Goal: Task Accomplishment & Management: Use online tool/utility

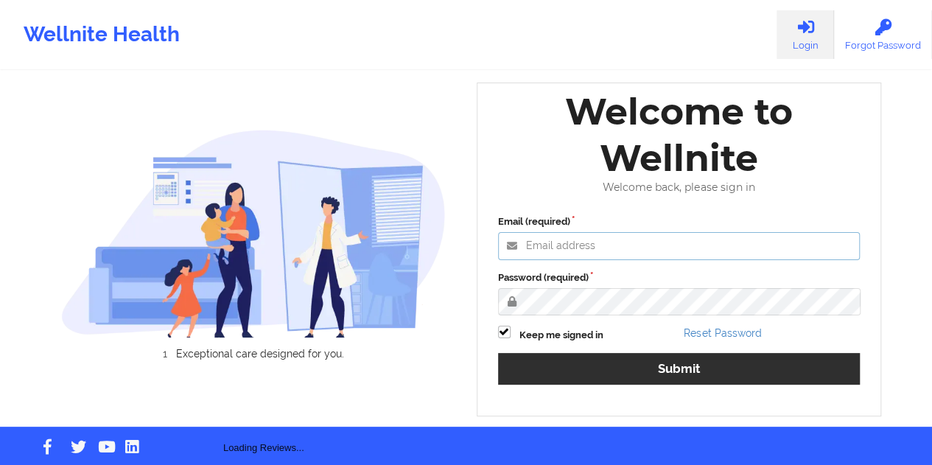
type input "[EMAIL_ADDRESS][DOMAIN_NAME]"
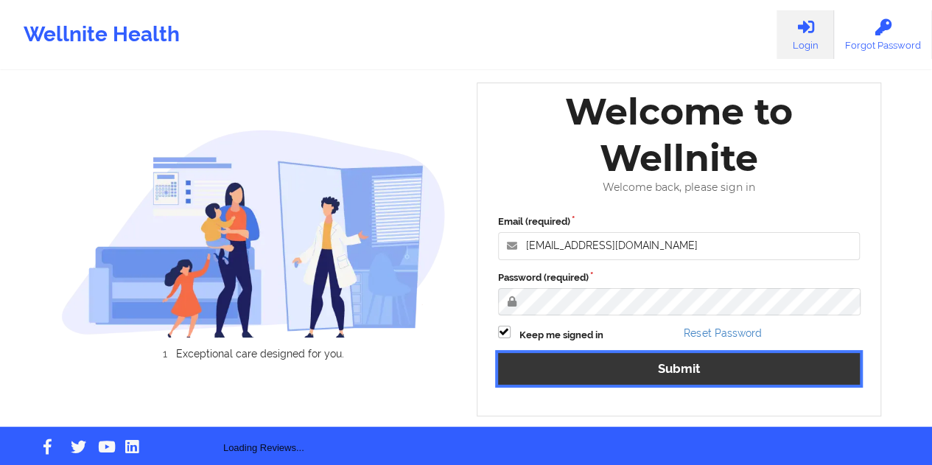
click at [637, 360] on button "Submit" at bounding box center [679, 369] width 362 height 32
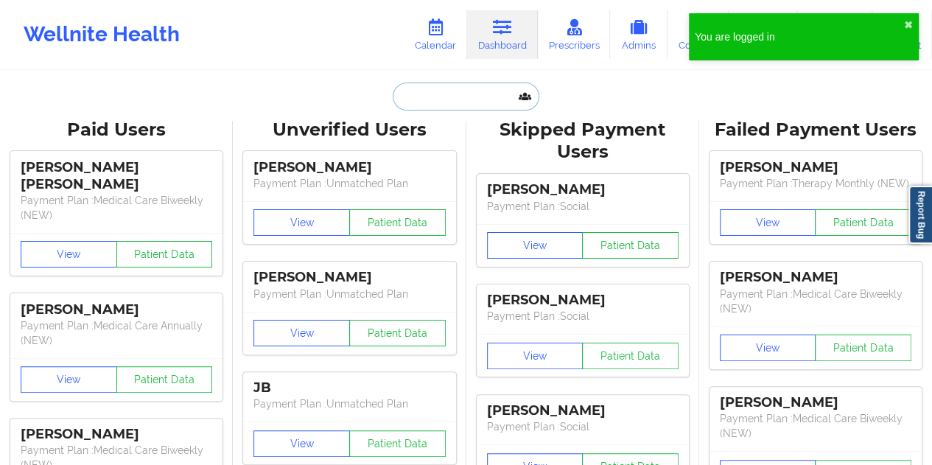
click at [483, 103] on input "text" at bounding box center [466, 96] width 146 height 28
paste input "[EMAIL_ADDRESS][DOMAIN_NAME]"
type input "[EMAIL_ADDRESS][DOMAIN_NAME]"
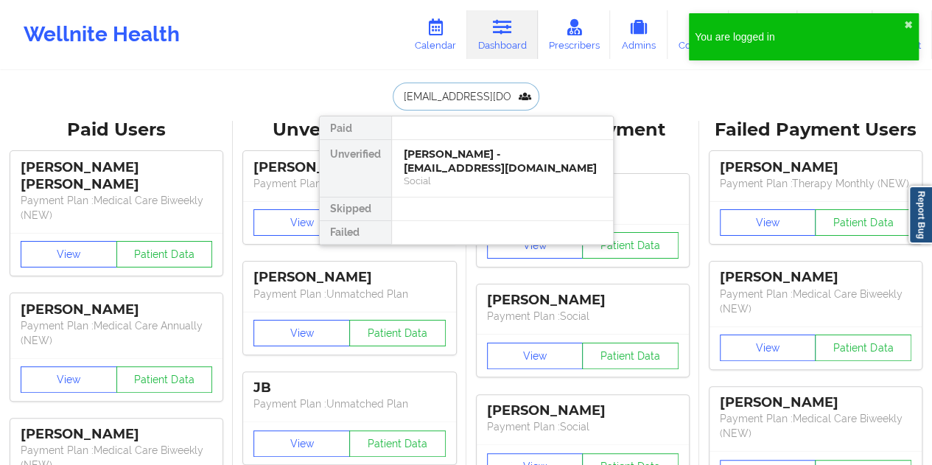
click at [463, 163] on div "[PERSON_NAME] - [EMAIL_ADDRESS][DOMAIN_NAME]" at bounding box center [502, 160] width 197 height 27
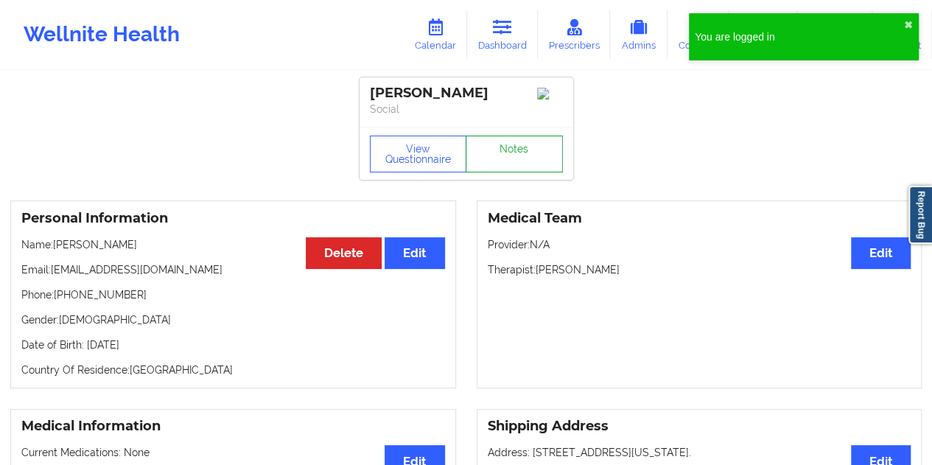
click at [507, 156] on link "Notes" at bounding box center [513, 154] width 97 height 37
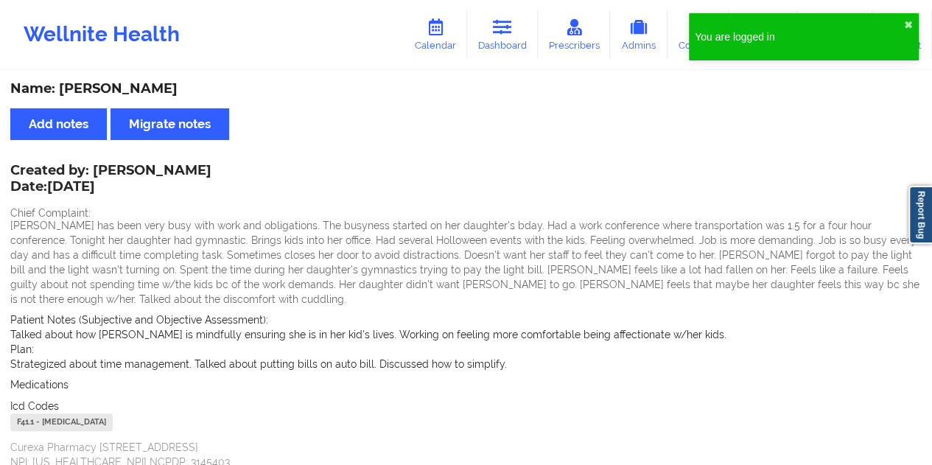
click at [138, 90] on div "Name: [PERSON_NAME]" at bounding box center [465, 88] width 911 height 17
copy div "[PERSON_NAME]"
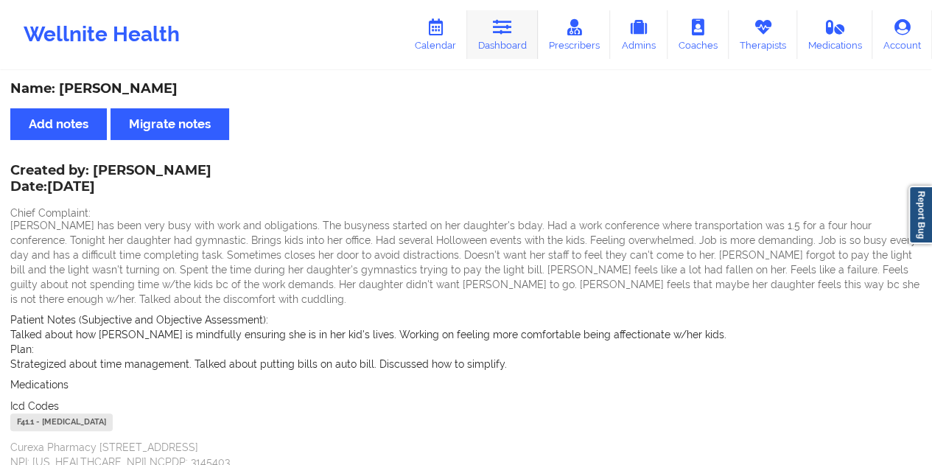
click at [507, 40] on link "Dashboard" at bounding box center [502, 34] width 71 height 49
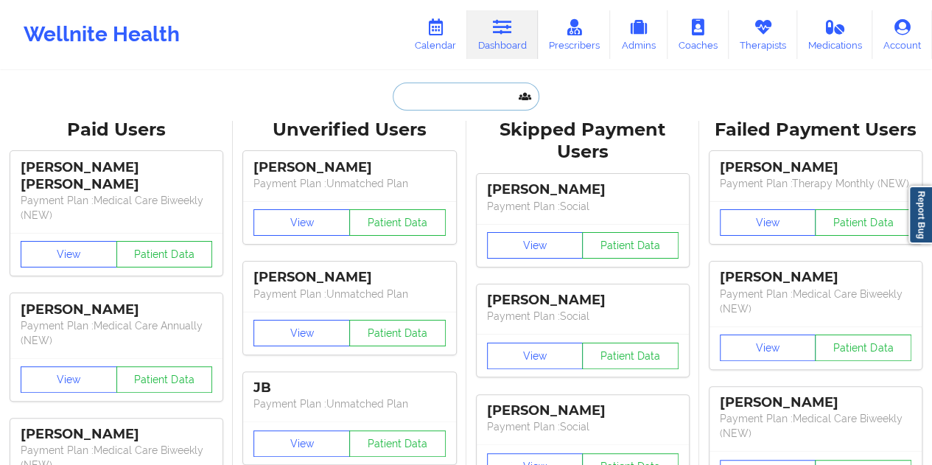
click at [437, 95] on input "text" at bounding box center [466, 96] width 146 height 28
paste input "[PERSON_NAME][EMAIL_ADDRESS][PERSON_NAME][DOMAIN_NAME]"
type input "[PERSON_NAME][EMAIL_ADDRESS][PERSON_NAME][DOMAIN_NAME]"
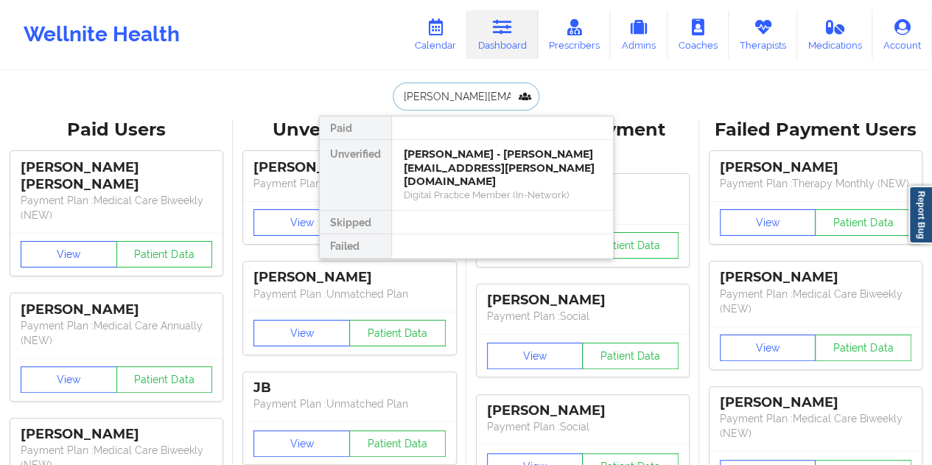
click at [474, 155] on div "[PERSON_NAME] - [PERSON_NAME][EMAIL_ADDRESS][PERSON_NAME][DOMAIN_NAME]" at bounding box center [502, 167] width 197 height 41
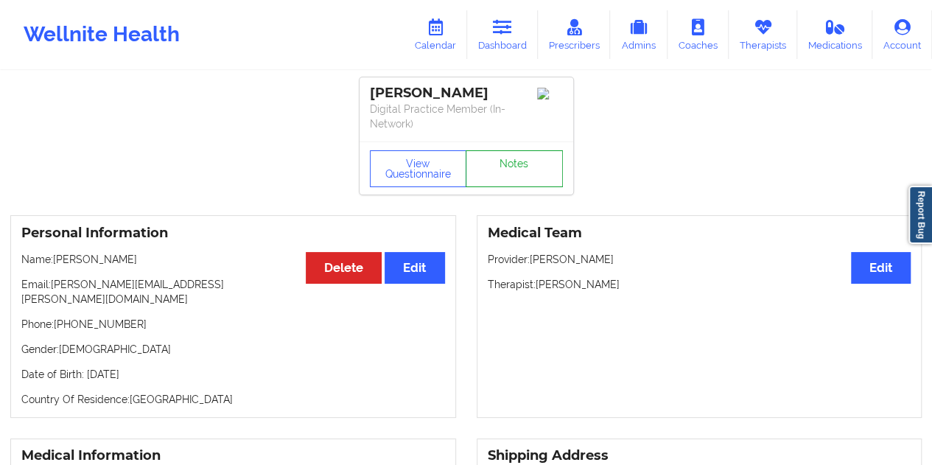
click at [516, 160] on link "Notes" at bounding box center [513, 168] width 97 height 37
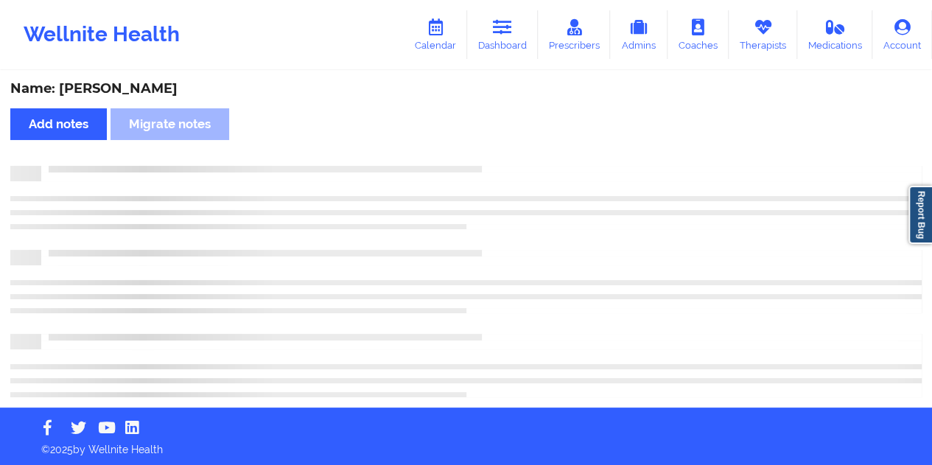
click at [151, 91] on div "Name: [PERSON_NAME]" at bounding box center [465, 88] width 911 height 17
copy div "[PERSON_NAME]"
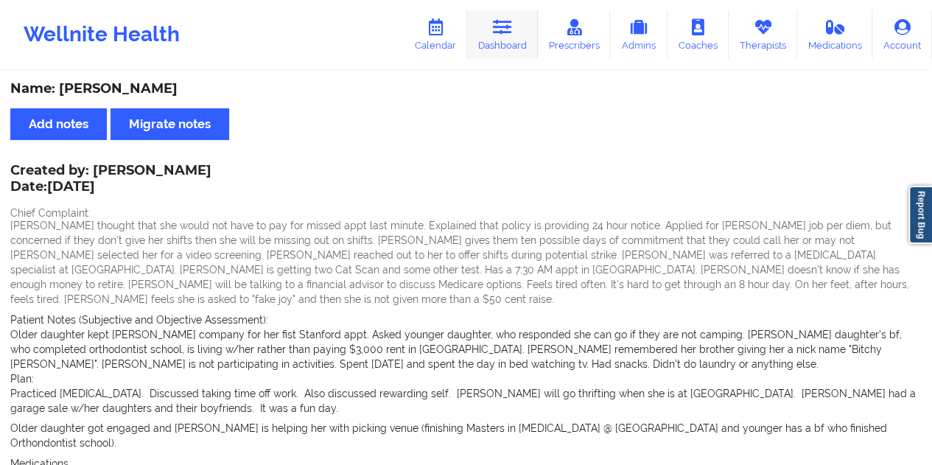
click at [502, 48] on link "Dashboard" at bounding box center [502, 34] width 71 height 49
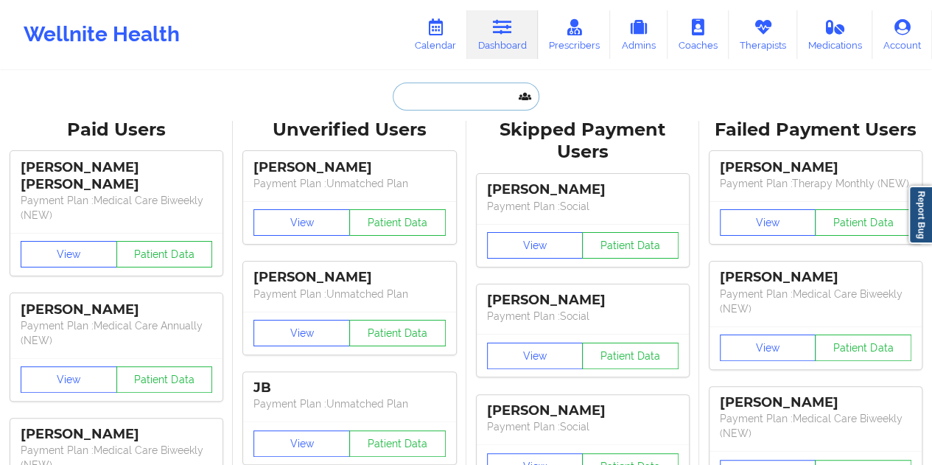
drag, startPoint x: 502, startPoint y: 48, endPoint x: 439, endPoint y: 91, distance: 76.4
click at [439, 91] on input "text" at bounding box center [466, 96] width 146 height 28
paste input "[EMAIL_ADDRESS][DOMAIN_NAME]"
type input "[EMAIL_ADDRESS][DOMAIN_NAME]"
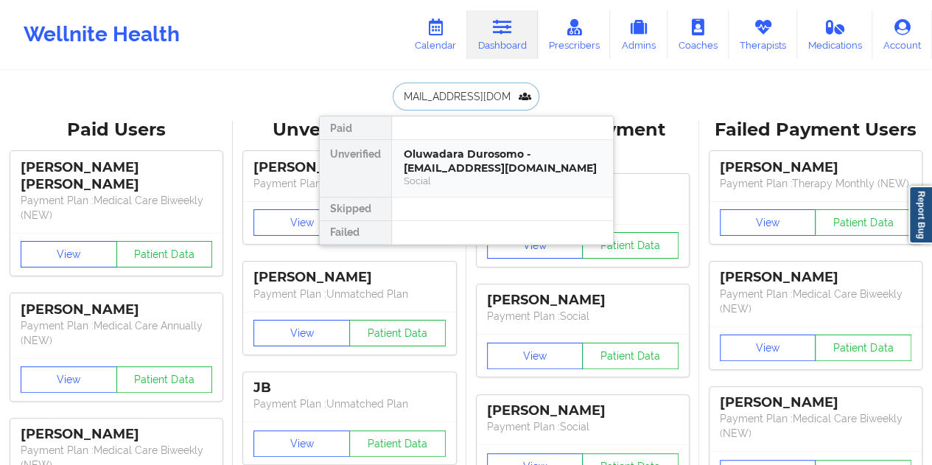
click at [482, 160] on div "Oluwadara Durosomo - [EMAIL_ADDRESS][DOMAIN_NAME]" at bounding box center [502, 160] width 197 height 27
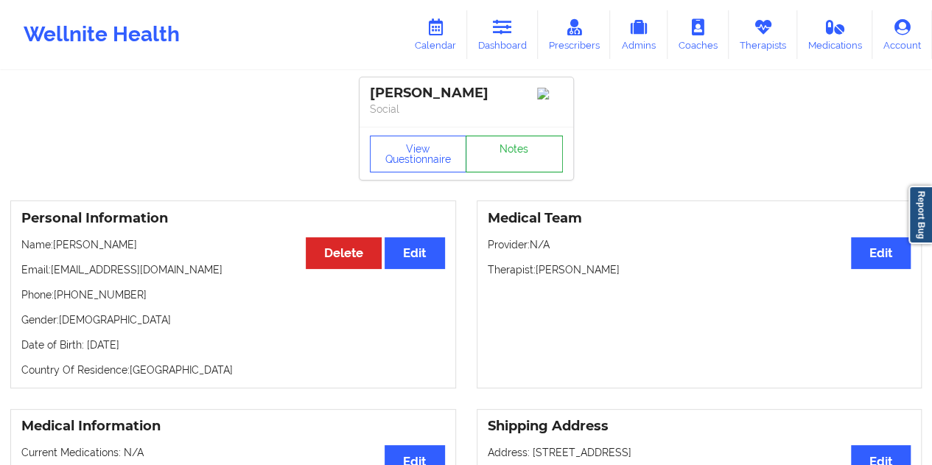
click at [504, 166] on link "Notes" at bounding box center [513, 154] width 97 height 37
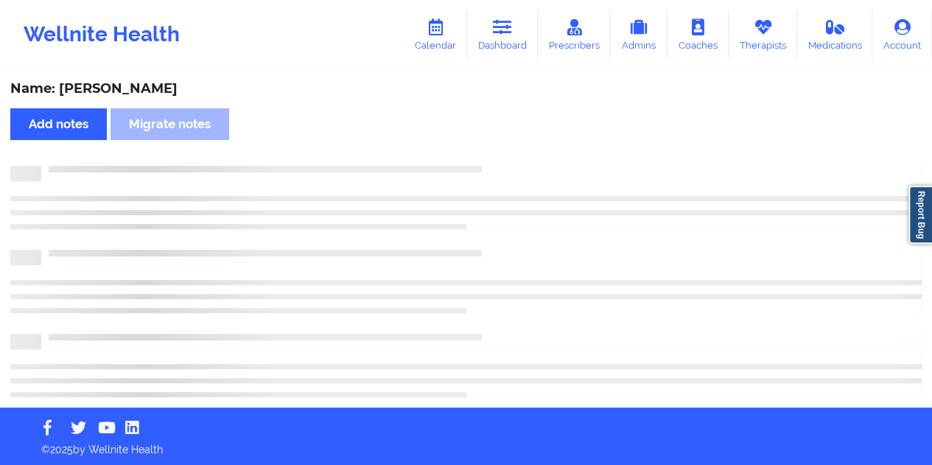
click at [172, 95] on div "Name: [PERSON_NAME]" at bounding box center [465, 88] width 911 height 17
copy div "[DEMOGRAPHIC_DATA]"
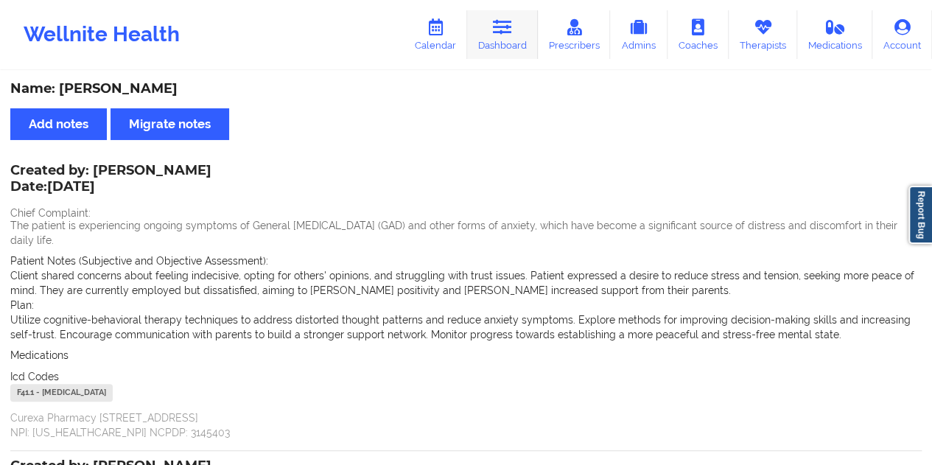
click at [502, 43] on link "Dashboard" at bounding box center [502, 34] width 71 height 49
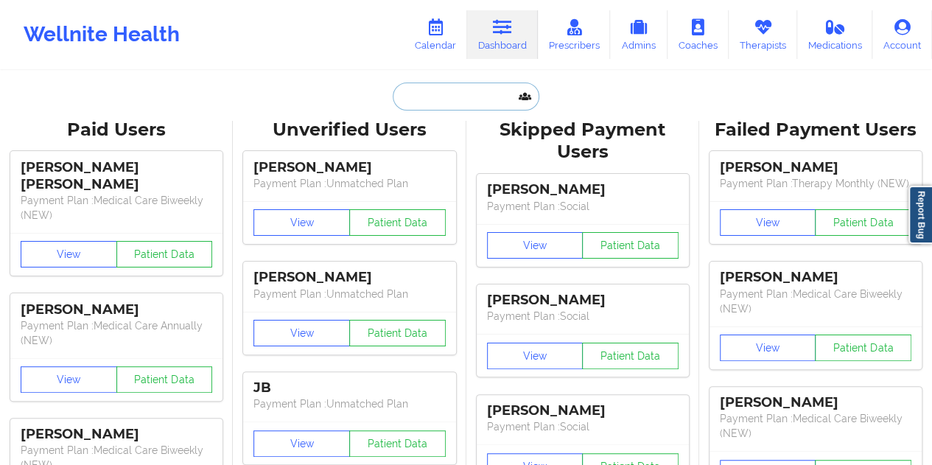
click at [451, 103] on input "text" at bounding box center [466, 96] width 146 height 28
paste input "[PERSON_NAME][EMAIL_ADDRESS][DOMAIN_NAME]"
type input "[PERSON_NAME][EMAIL_ADDRESS][DOMAIN_NAME]"
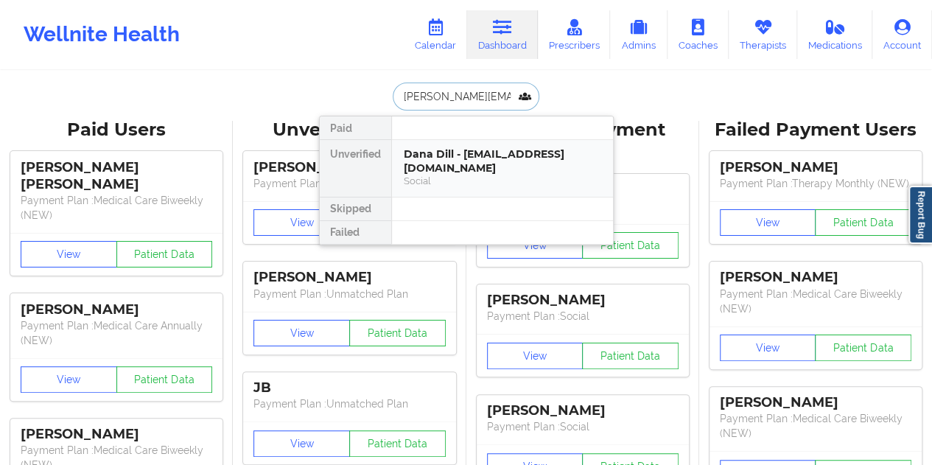
click at [452, 145] on div "Dana Dill - [EMAIL_ADDRESS][DOMAIN_NAME] Social" at bounding box center [502, 168] width 221 height 57
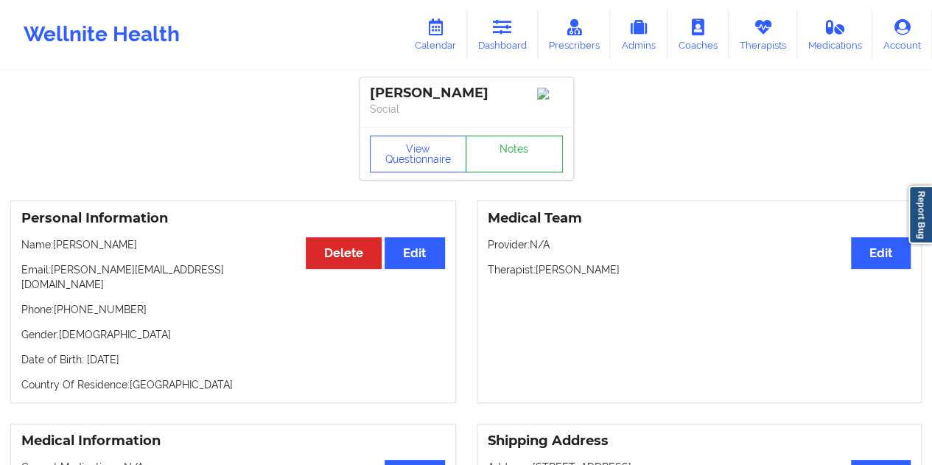
click at [509, 158] on link "Notes" at bounding box center [513, 154] width 97 height 37
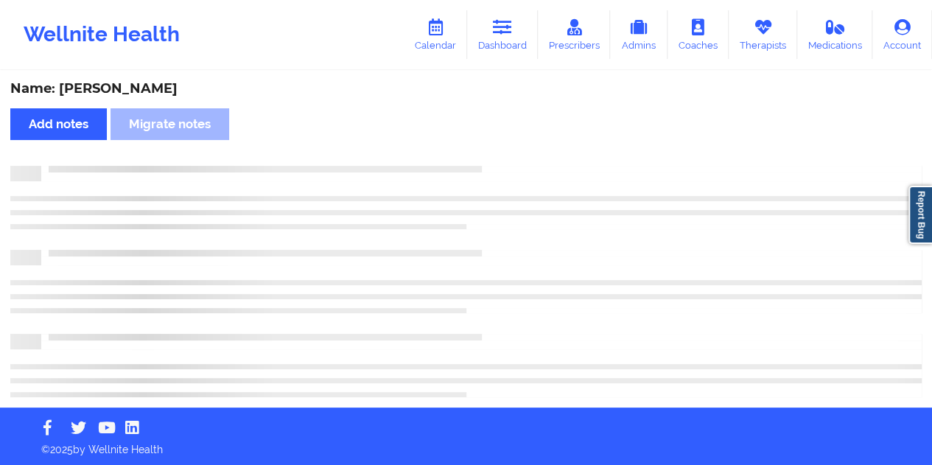
click at [114, 85] on div "Name: [PERSON_NAME]" at bounding box center [465, 88] width 911 height 17
copy div "[PERSON_NAME]"
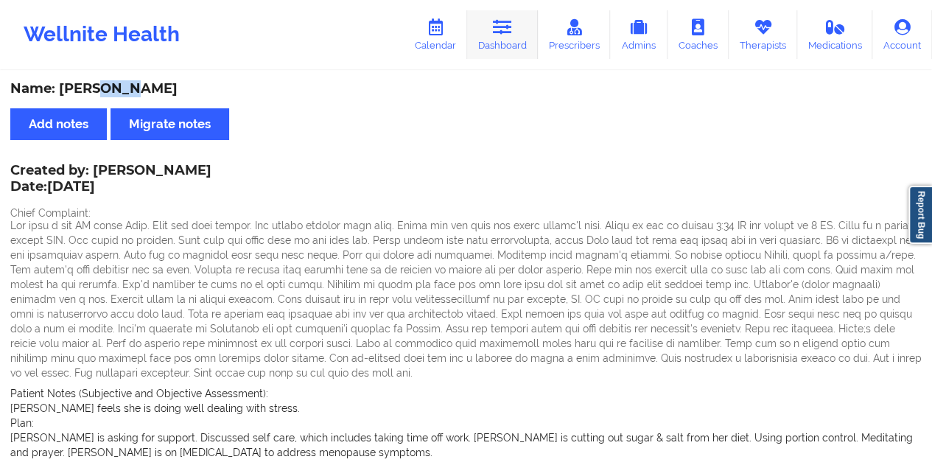
click at [505, 46] on link "Dashboard" at bounding box center [502, 34] width 71 height 49
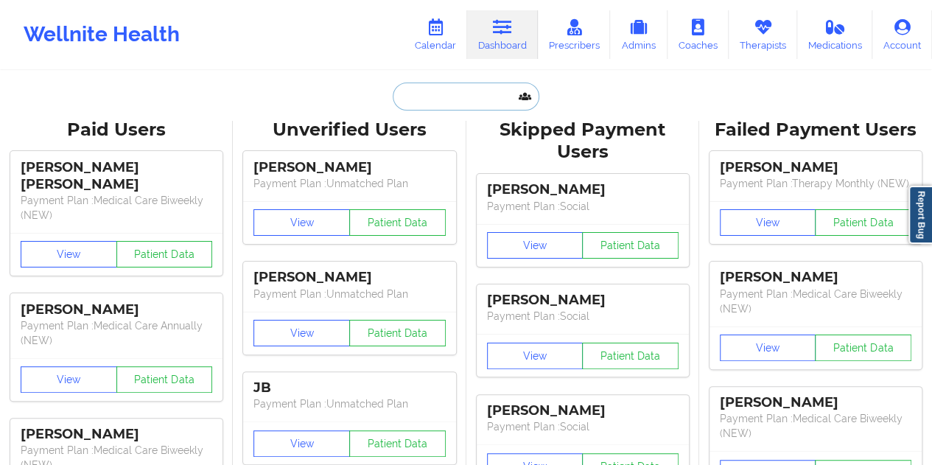
click at [448, 101] on input "text" at bounding box center [466, 96] width 146 height 28
paste input "[EMAIL_ADDRESS][DOMAIN_NAME]"
type input "[EMAIL_ADDRESS][DOMAIN_NAME]"
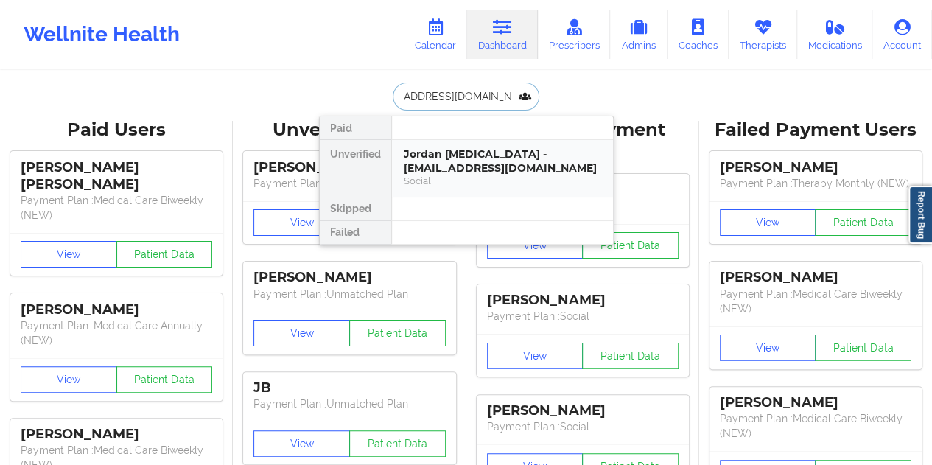
drag, startPoint x: 488, startPoint y: 175, endPoint x: 490, endPoint y: 166, distance: 8.2
click at [490, 166] on div "Jordan [MEDICAL_DATA] - [EMAIL_ADDRESS][DOMAIN_NAME]" at bounding box center [502, 160] width 197 height 27
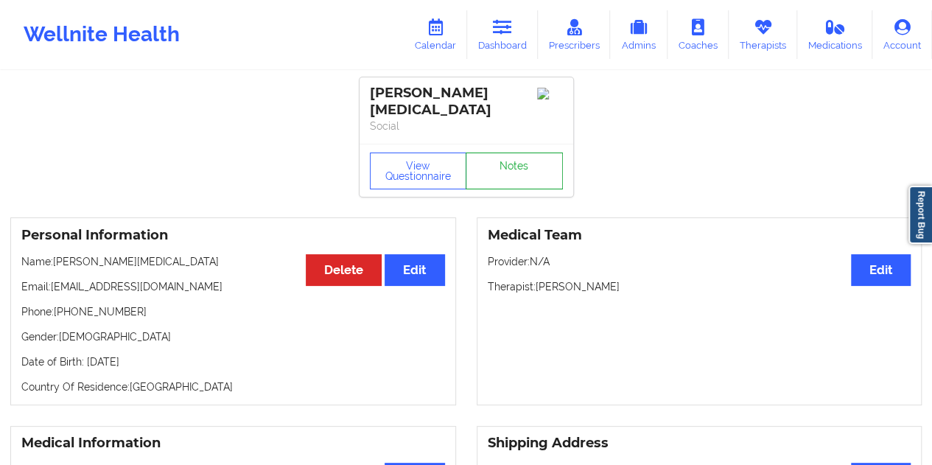
click at [517, 161] on link "Notes" at bounding box center [513, 170] width 97 height 37
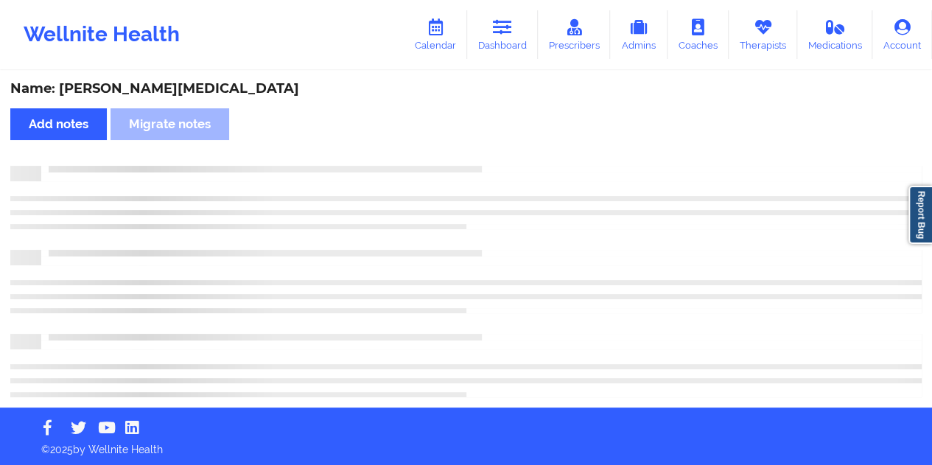
click at [150, 96] on div "Name: [PERSON_NAME][MEDICAL_DATA]" at bounding box center [465, 88] width 911 height 17
copy div "[PERSON_NAME]"
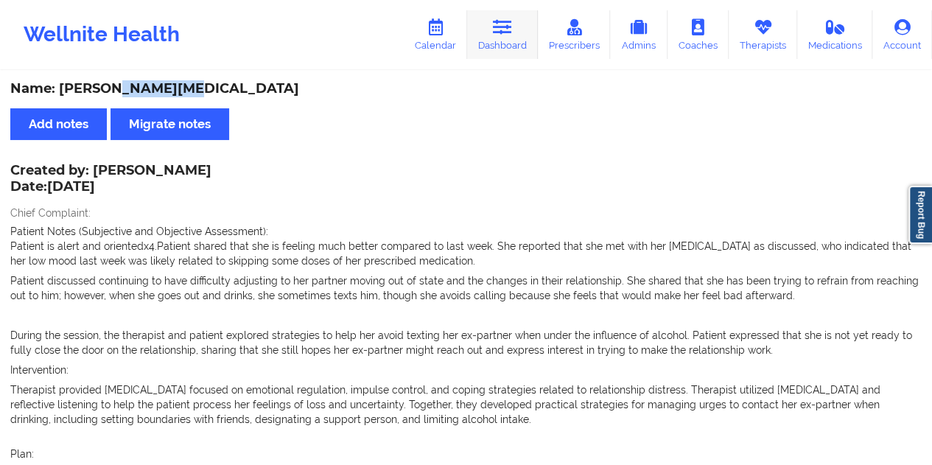
click at [512, 31] on icon at bounding box center [502, 27] width 19 height 16
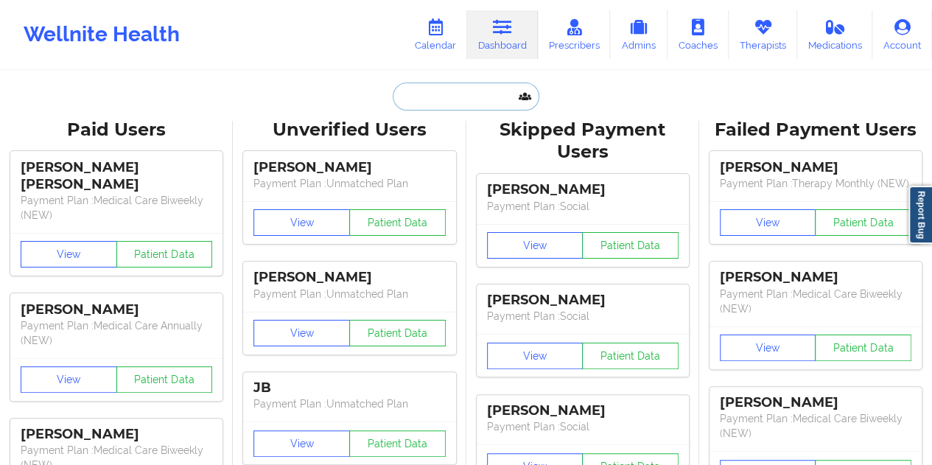
click at [435, 89] on input "text" at bounding box center [466, 96] width 146 height 28
paste input "[EMAIL_ADDRESS][DOMAIN_NAME]"
type input "[EMAIL_ADDRESS][DOMAIN_NAME]"
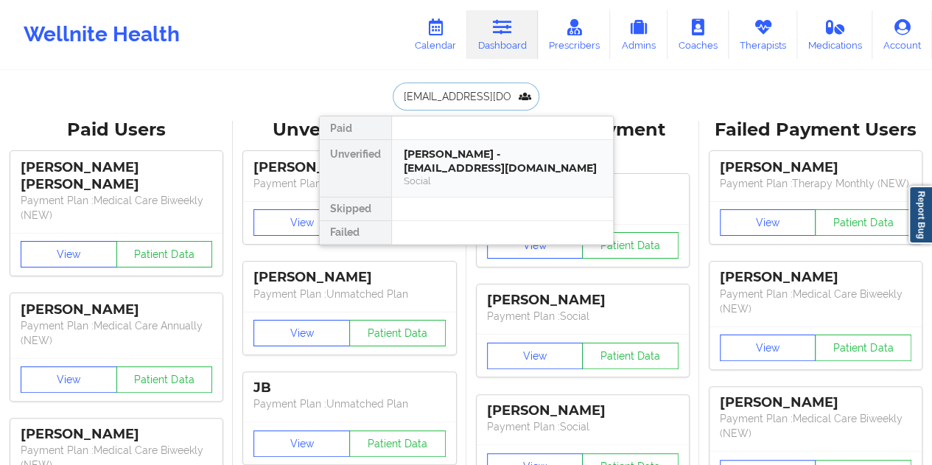
click at [449, 155] on div "[PERSON_NAME] - [EMAIL_ADDRESS][DOMAIN_NAME]" at bounding box center [502, 160] width 197 height 27
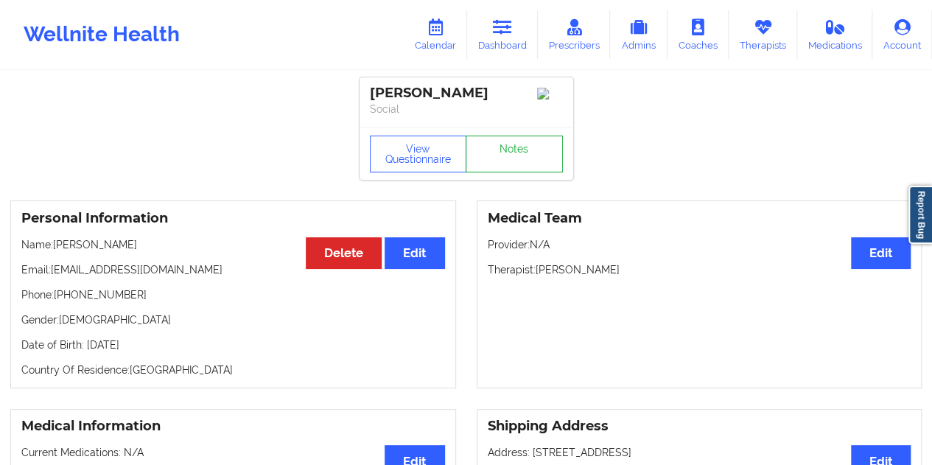
click at [510, 158] on link "Notes" at bounding box center [513, 154] width 97 height 37
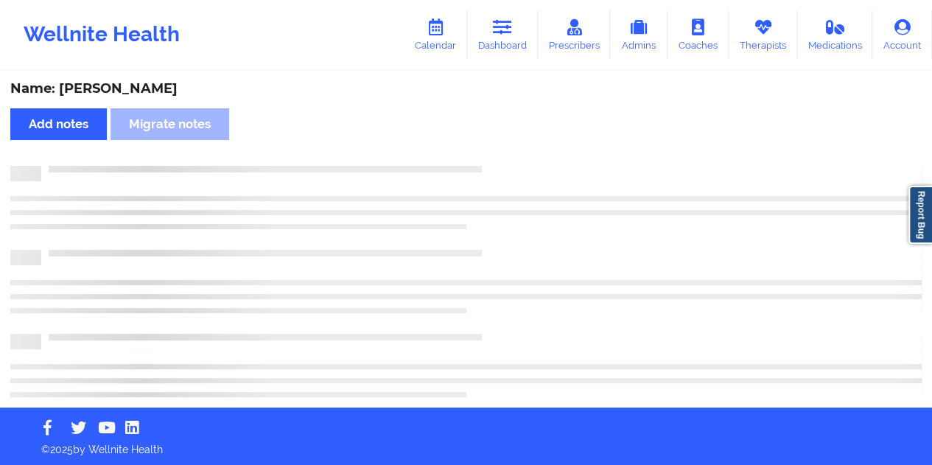
click at [155, 88] on div "Name: [PERSON_NAME]" at bounding box center [465, 88] width 911 height 17
copy div "[PERSON_NAME]"
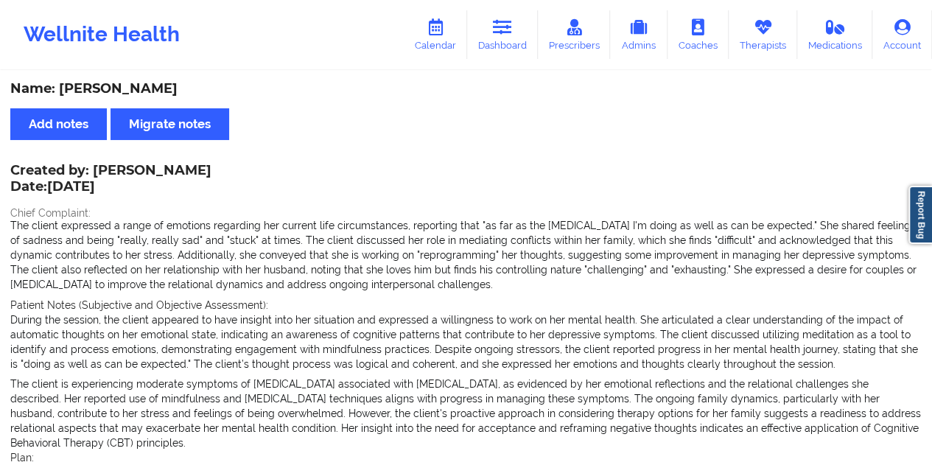
drag, startPoint x: 202, startPoint y: 169, endPoint x: 95, endPoint y: 169, distance: 106.8
click at [95, 169] on div "Created by: [PERSON_NAME] Date: [DATE]" at bounding box center [110, 180] width 201 height 34
copy div "[PERSON_NAME]"
click at [511, 32] on icon at bounding box center [502, 27] width 19 height 16
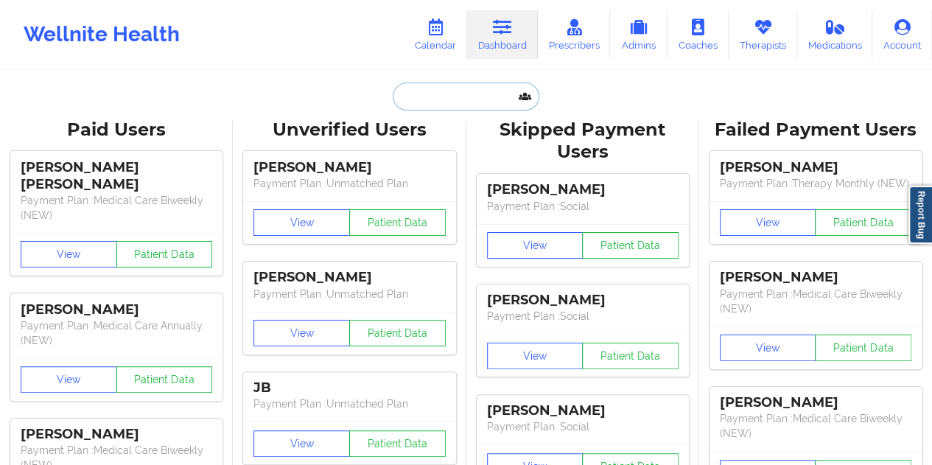
click at [449, 82] on input "text" at bounding box center [466, 96] width 146 height 28
paste input "[EMAIL_ADDRESS][DOMAIN_NAME]"
type input "[EMAIL_ADDRESS][DOMAIN_NAME]"
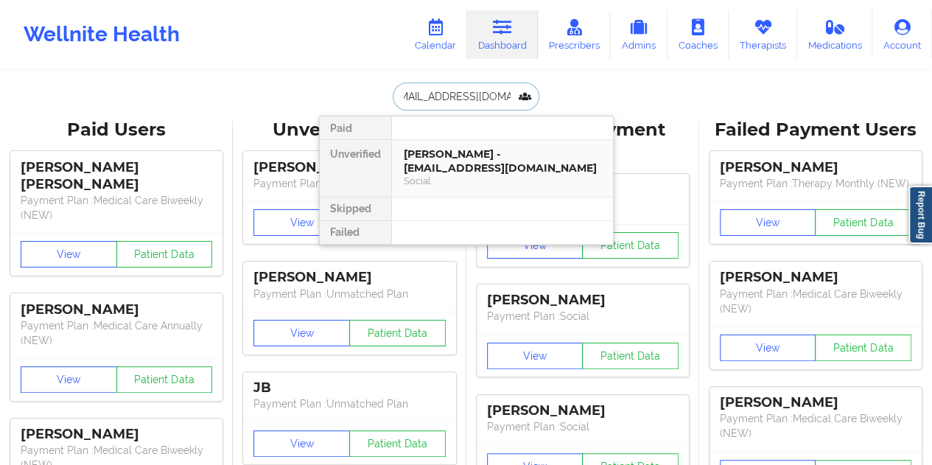
click at [458, 162] on div "[PERSON_NAME] - [EMAIL_ADDRESS][DOMAIN_NAME]" at bounding box center [502, 160] width 197 height 27
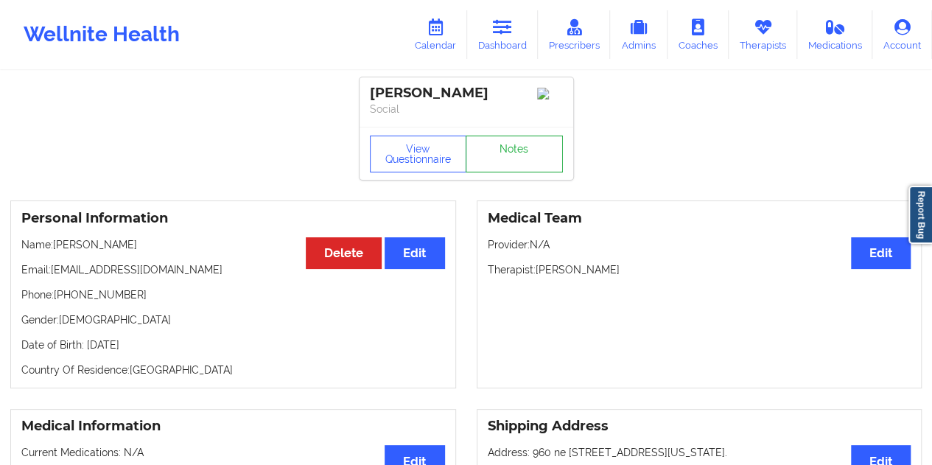
click at [527, 162] on link "Notes" at bounding box center [513, 154] width 97 height 37
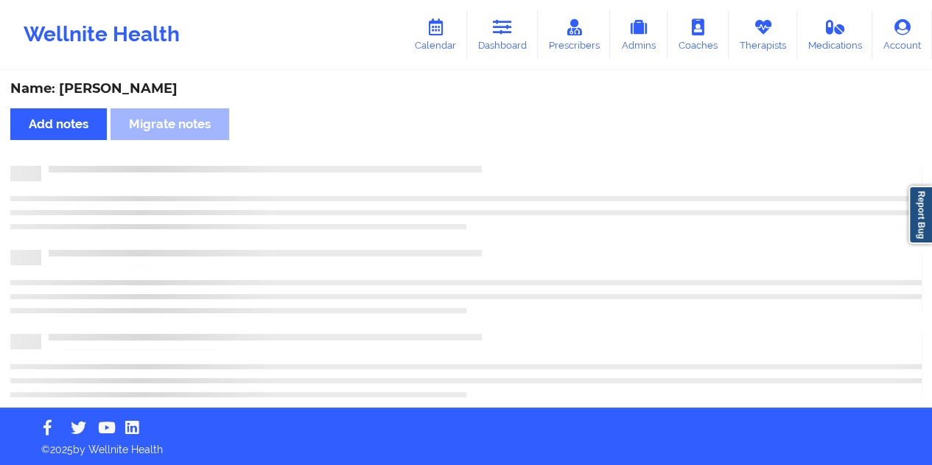
click at [138, 81] on div "Name: [PERSON_NAME]" at bounding box center [465, 88] width 911 height 17
copy div "[PERSON_NAME]"
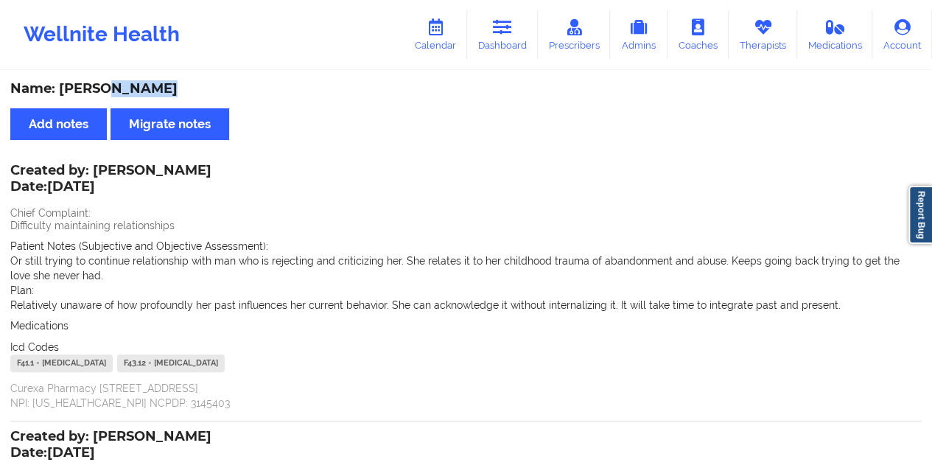
drag, startPoint x: 511, startPoint y: 42, endPoint x: 499, endPoint y: 61, distance: 22.5
click at [511, 42] on link "Dashboard" at bounding box center [502, 34] width 71 height 49
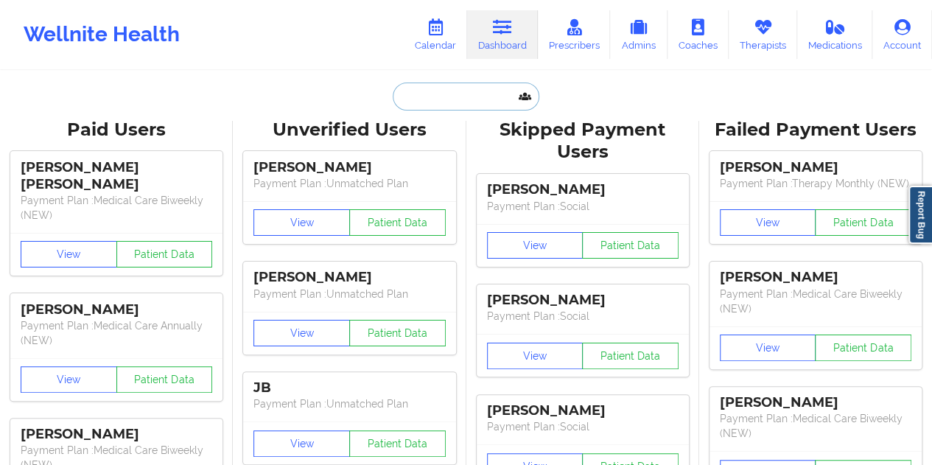
click at [449, 85] on input "text" at bounding box center [466, 96] width 146 height 28
paste input "[EMAIL_ADDRESS][DOMAIN_NAME]"
type input "[EMAIL_ADDRESS][DOMAIN_NAME]"
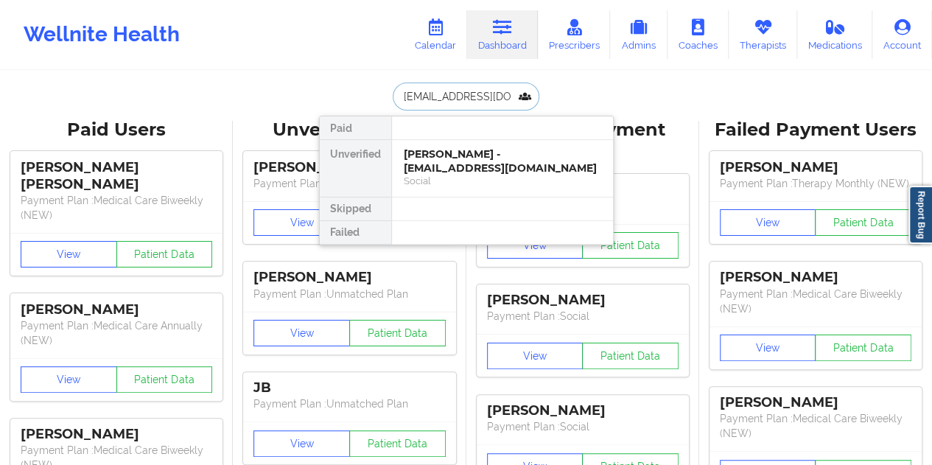
scroll to position [0, 21]
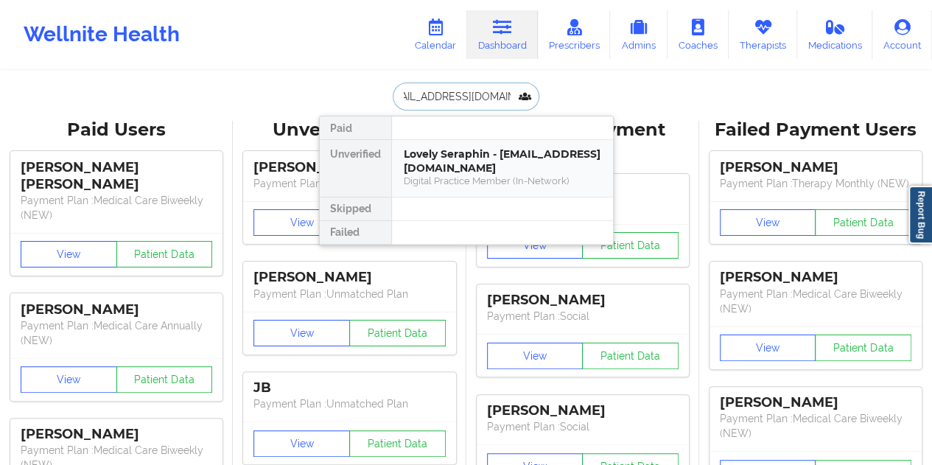
click at [479, 169] on div "Lovely Seraphin - [EMAIL_ADDRESS][DOMAIN_NAME]" at bounding box center [502, 160] width 197 height 27
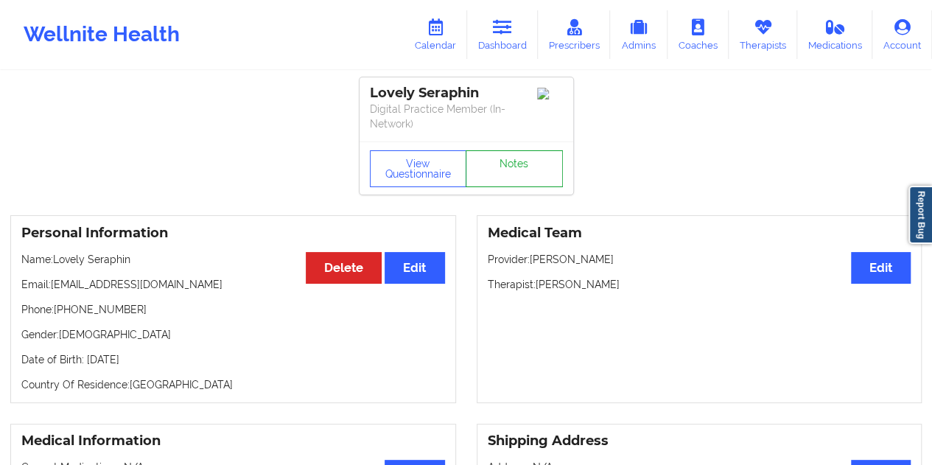
click at [513, 172] on link "Notes" at bounding box center [513, 168] width 97 height 37
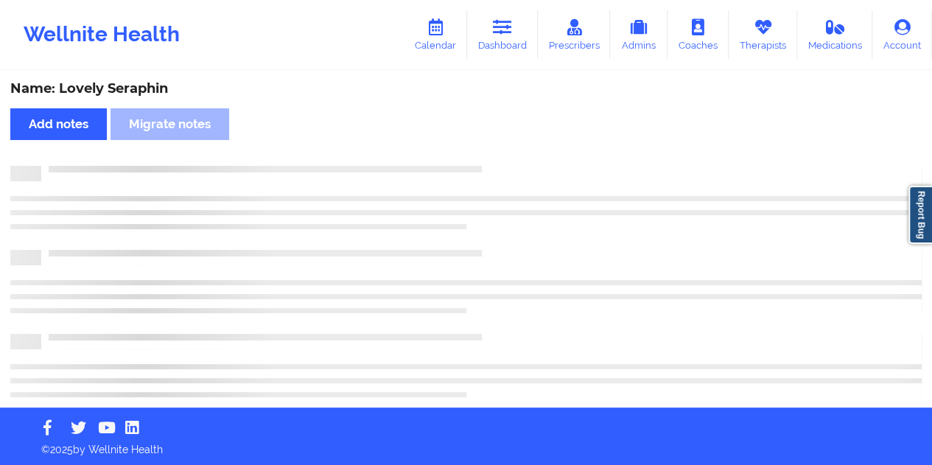
click at [150, 85] on div "Name: Lovely Seraphin" at bounding box center [465, 88] width 911 height 17
copy div "Seraphin"
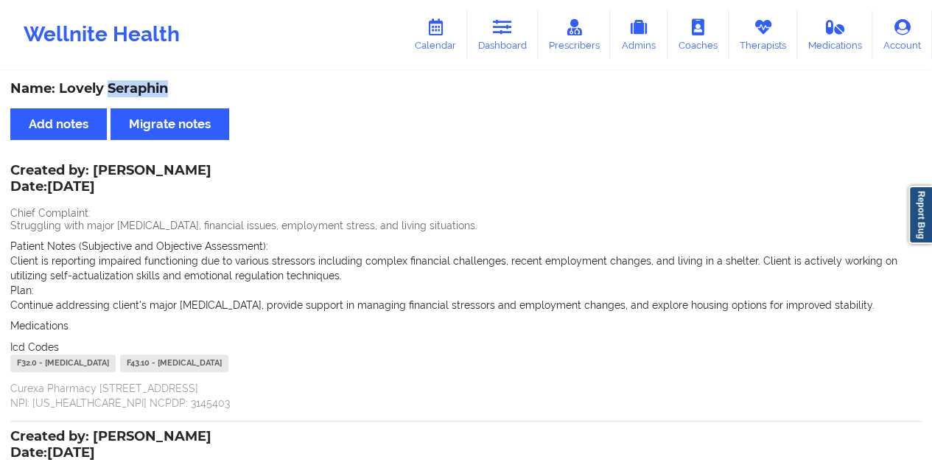
copy div "Seraphin"
click at [521, 37] on link "Dashboard" at bounding box center [502, 34] width 71 height 49
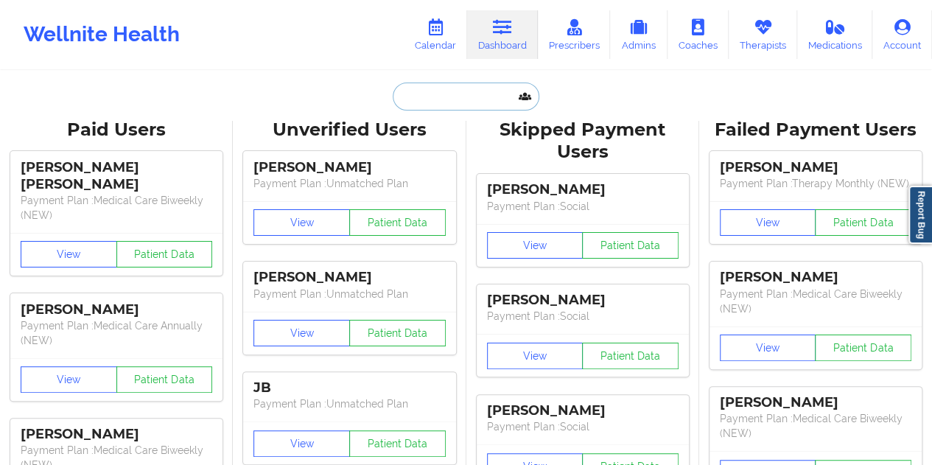
click at [461, 89] on input "text" at bounding box center [466, 96] width 146 height 28
paste input "[PERSON_NAME][EMAIL_ADDRESS][PERSON_NAME][DOMAIN_NAME]"
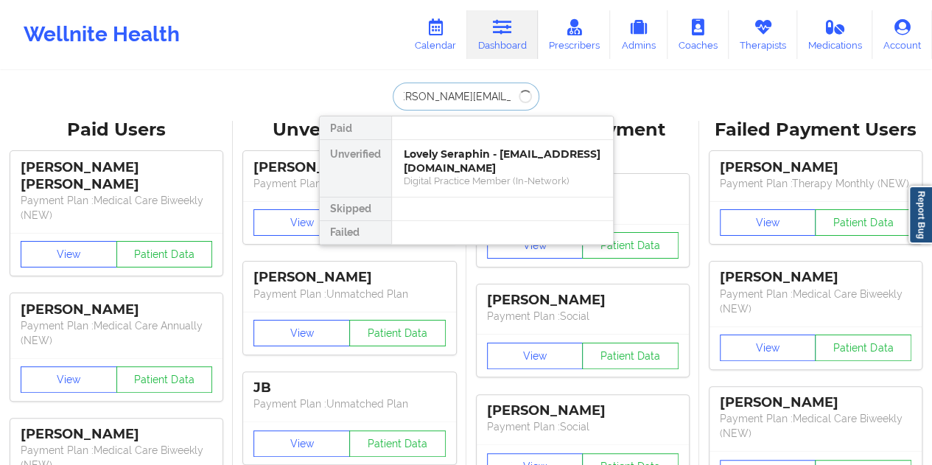
type input "[PERSON_NAME][EMAIL_ADDRESS][PERSON_NAME][DOMAIN_NAME]"
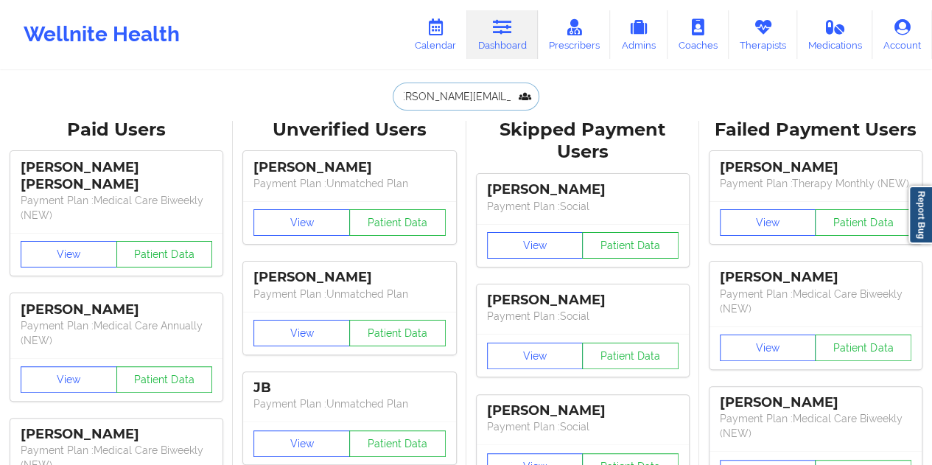
scroll to position [0, 0]
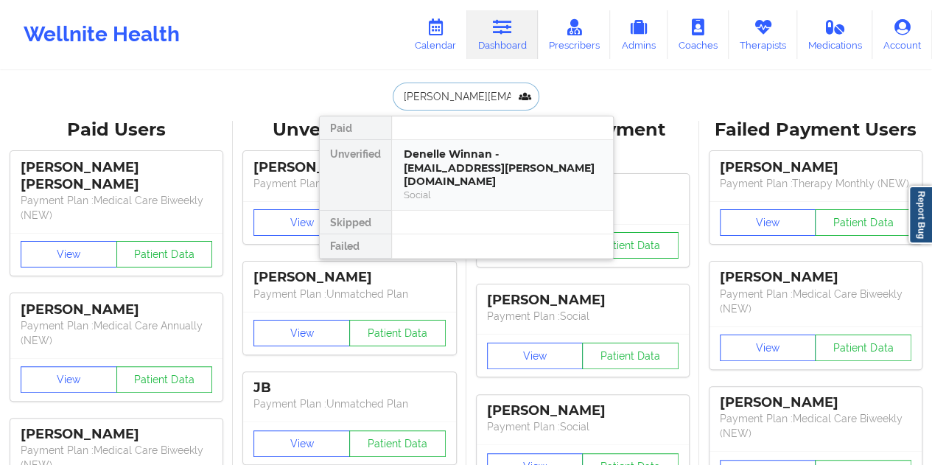
click at [471, 163] on div "Denelle Winnan - [EMAIL_ADDRESS][PERSON_NAME][DOMAIN_NAME]" at bounding box center [502, 167] width 197 height 41
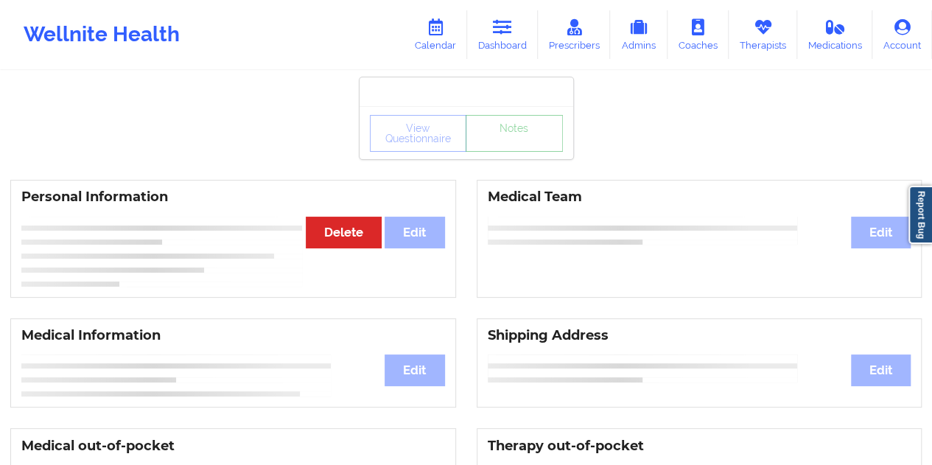
click at [516, 152] on link "Notes" at bounding box center [513, 133] width 97 height 37
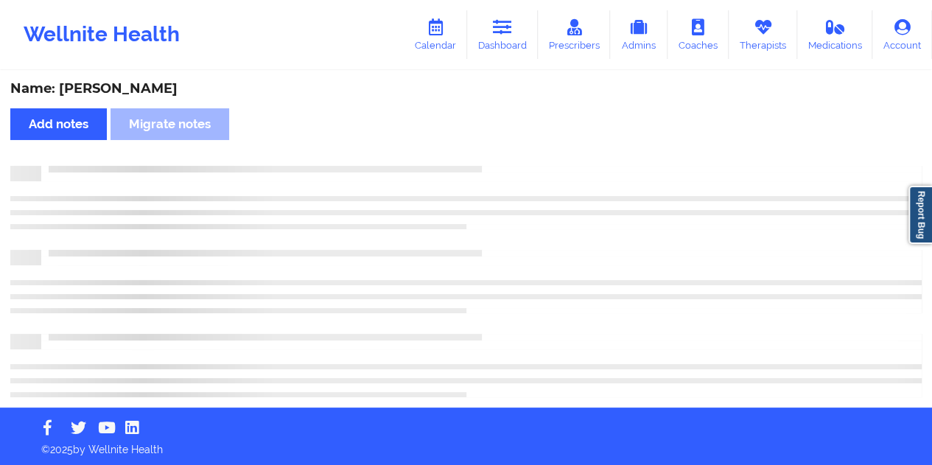
click at [147, 88] on div "Name: [PERSON_NAME]" at bounding box center [465, 88] width 911 height 17
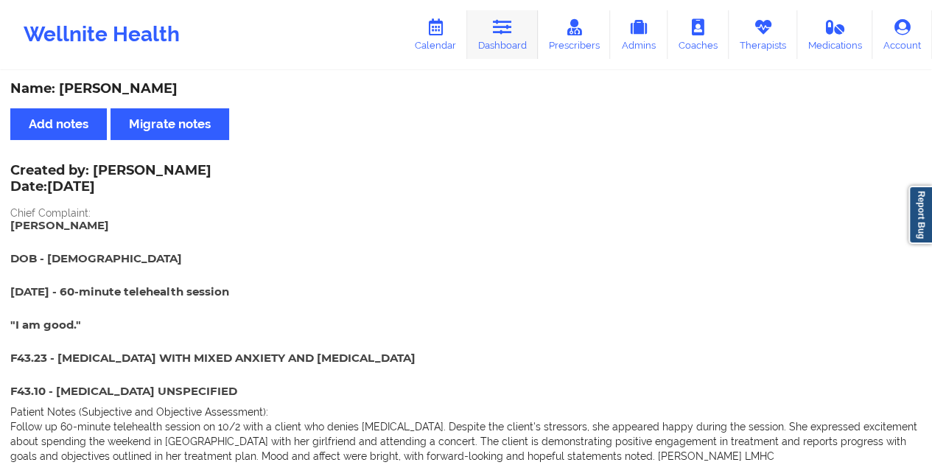
click at [524, 52] on link "Dashboard" at bounding box center [502, 34] width 71 height 49
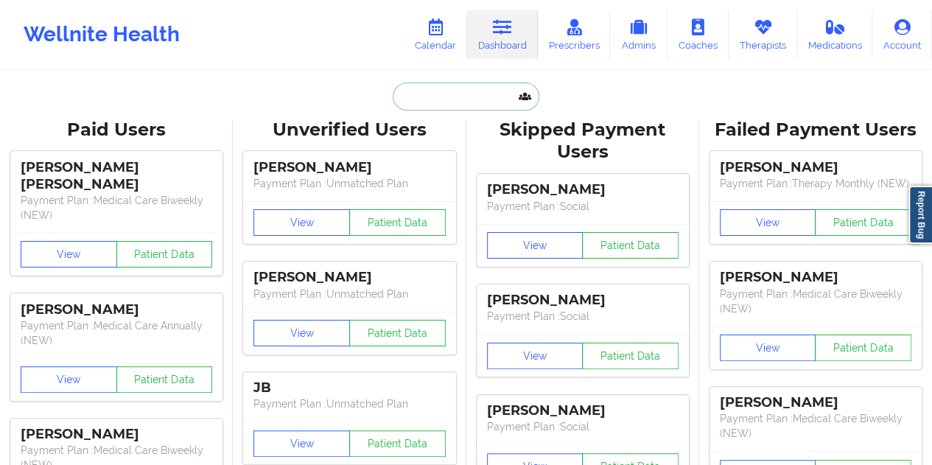
click at [476, 92] on input "text" at bounding box center [466, 96] width 146 height 28
paste input "[EMAIL_ADDRESS][DOMAIN_NAME]"
type input "[EMAIL_ADDRESS][DOMAIN_NAME]"
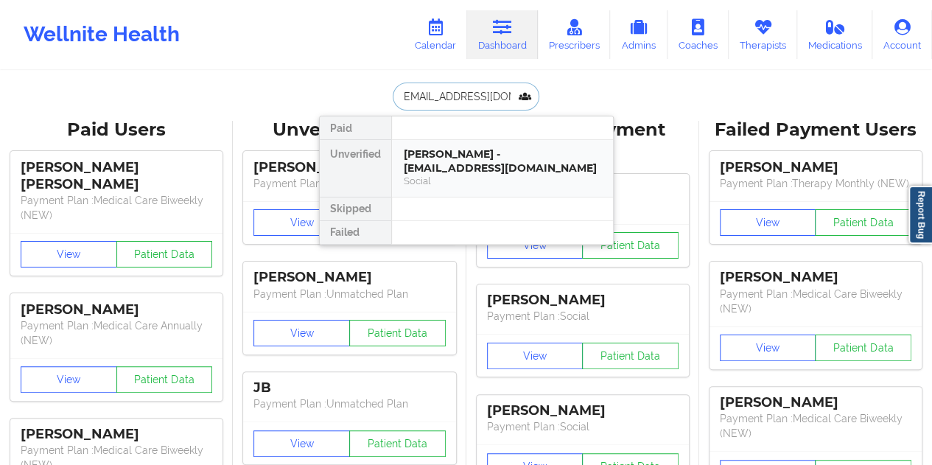
click at [479, 167] on div "[PERSON_NAME] - [EMAIL_ADDRESS][DOMAIN_NAME]" at bounding box center [502, 160] width 197 height 27
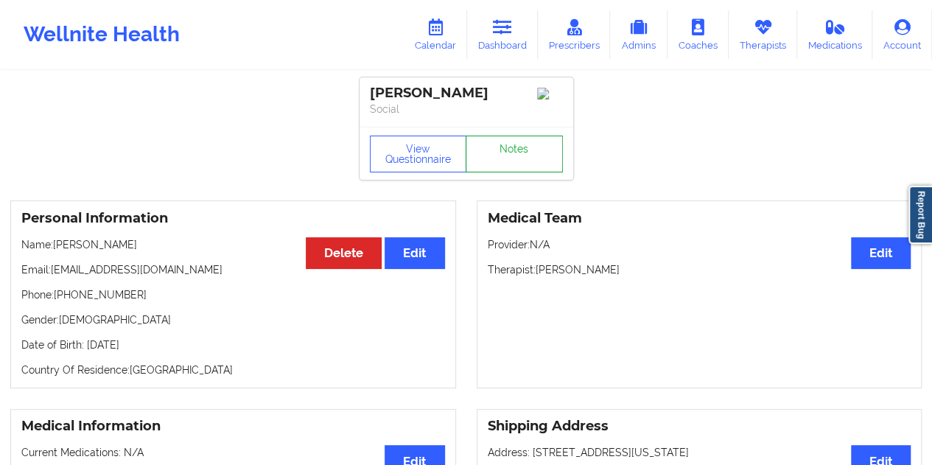
click at [504, 145] on link "Notes" at bounding box center [513, 154] width 97 height 37
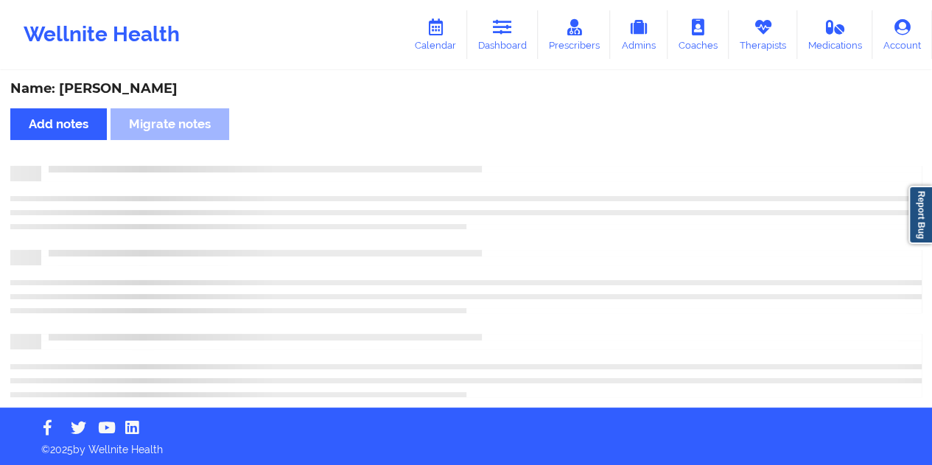
click at [161, 83] on div "Name: [PERSON_NAME]" at bounding box center [465, 88] width 911 height 17
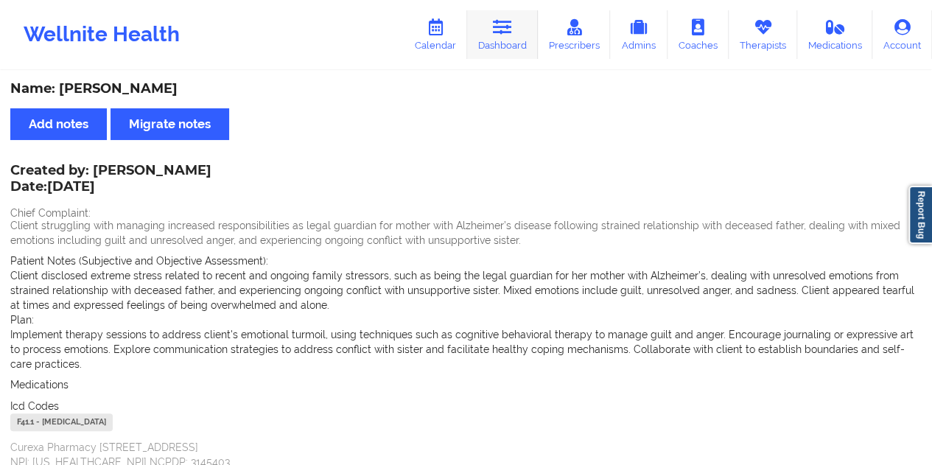
click at [501, 45] on link "Dashboard" at bounding box center [502, 34] width 71 height 49
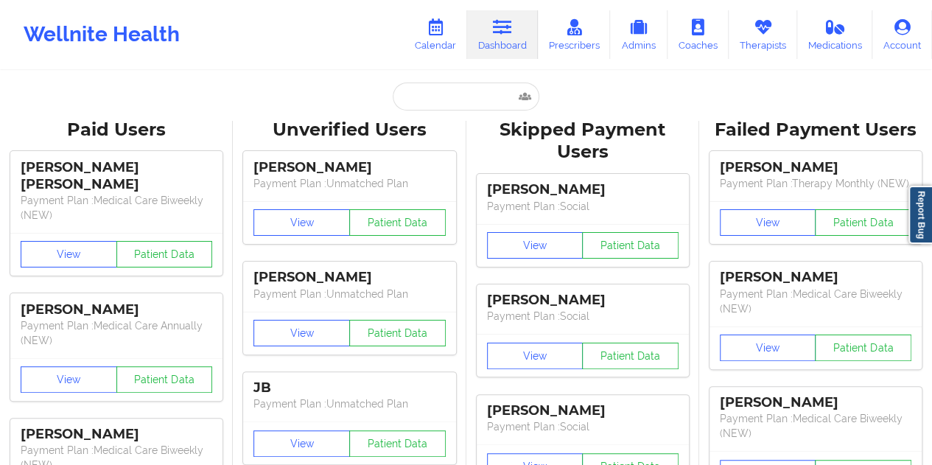
click at [426, 99] on input "text" at bounding box center [466, 96] width 146 height 28
paste input "[EMAIL_ADDRESS][DOMAIN_NAME]"
type input "[EMAIL_ADDRESS][DOMAIN_NAME]"
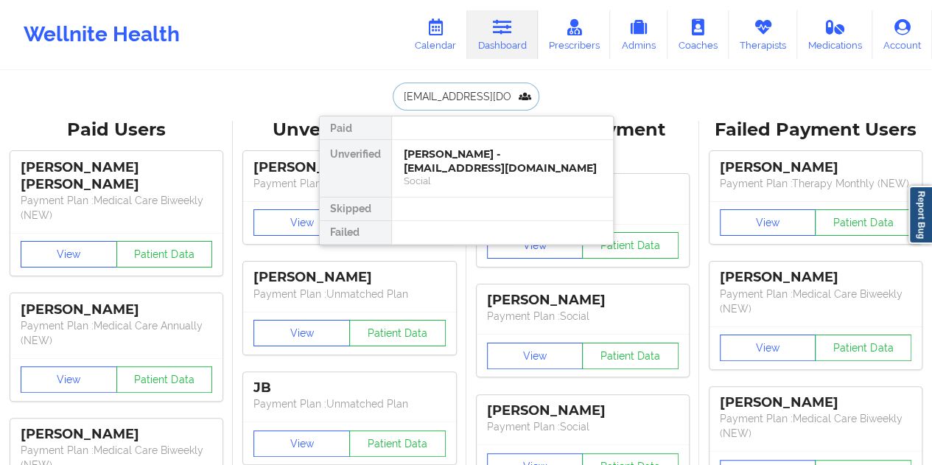
scroll to position [0, 1]
click at [474, 160] on div "[PERSON_NAME] - [EMAIL_ADDRESS][DOMAIN_NAME]" at bounding box center [502, 160] width 197 height 27
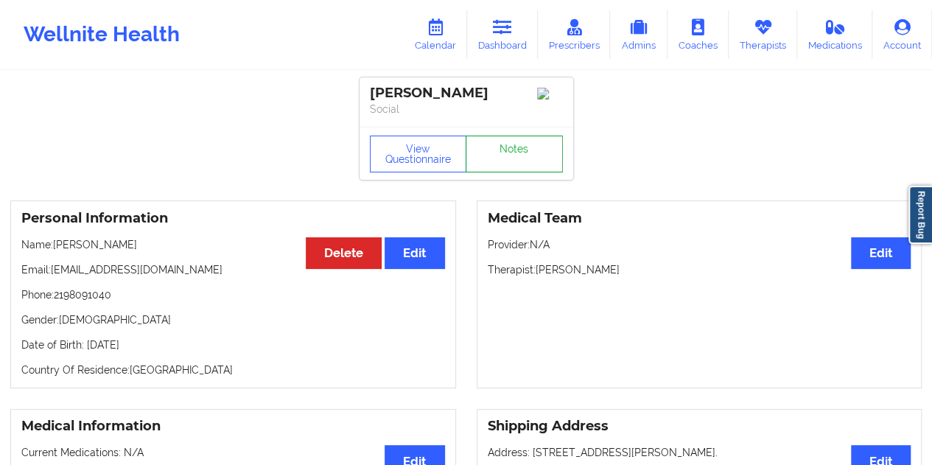
click at [504, 161] on link "Notes" at bounding box center [513, 154] width 97 height 37
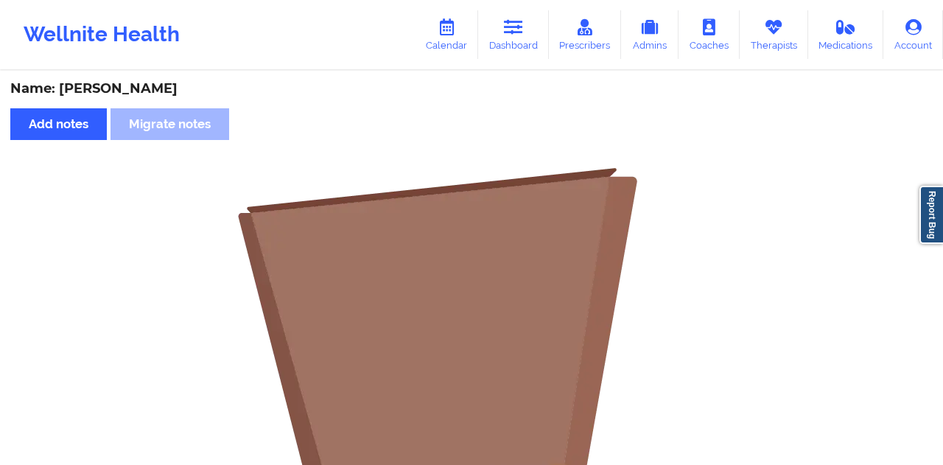
click at [132, 87] on div "Name: [PERSON_NAME]" at bounding box center [471, 88] width 922 height 17
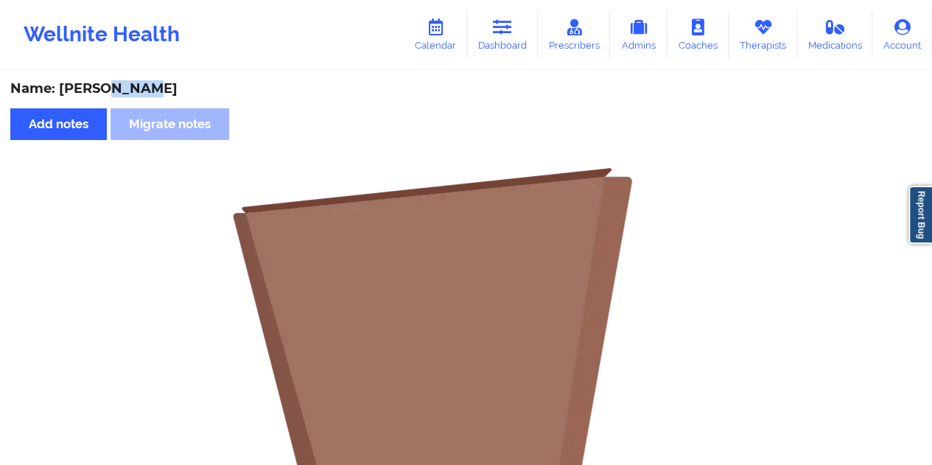
click at [132, 87] on div "Name: [PERSON_NAME]" at bounding box center [465, 88] width 911 height 17
click at [505, 48] on link "Dashboard" at bounding box center [502, 34] width 71 height 49
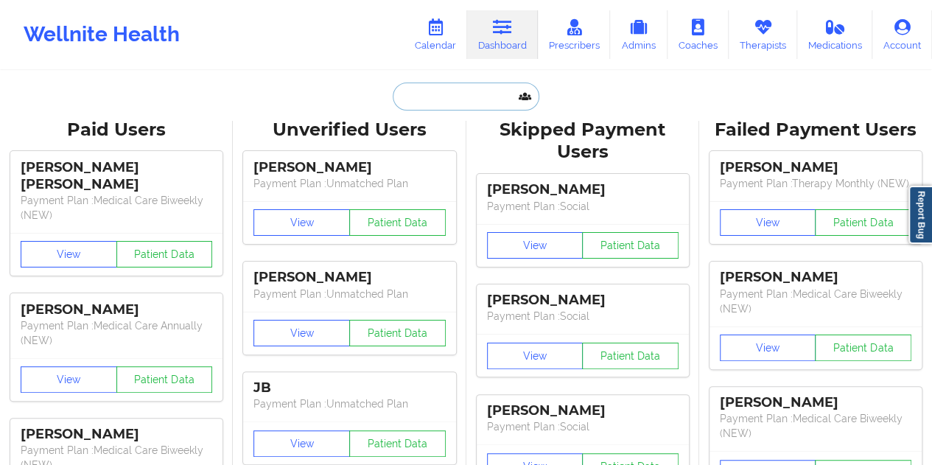
click at [458, 103] on input "text" at bounding box center [466, 96] width 146 height 28
paste input "[PERSON_NAME]"
type input "[PERSON_NAME]"
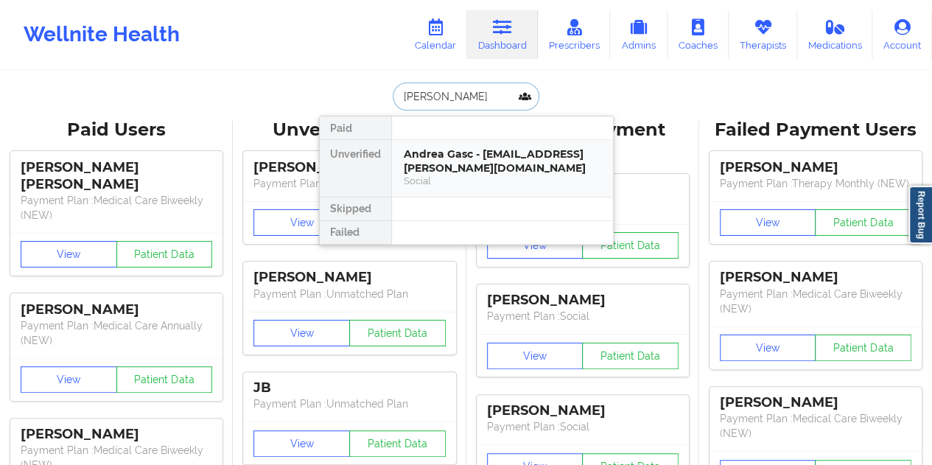
click at [451, 147] on div "Andrea Gasc - [EMAIL_ADDRESS][PERSON_NAME][DOMAIN_NAME]" at bounding box center [502, 160] width 197 height 27
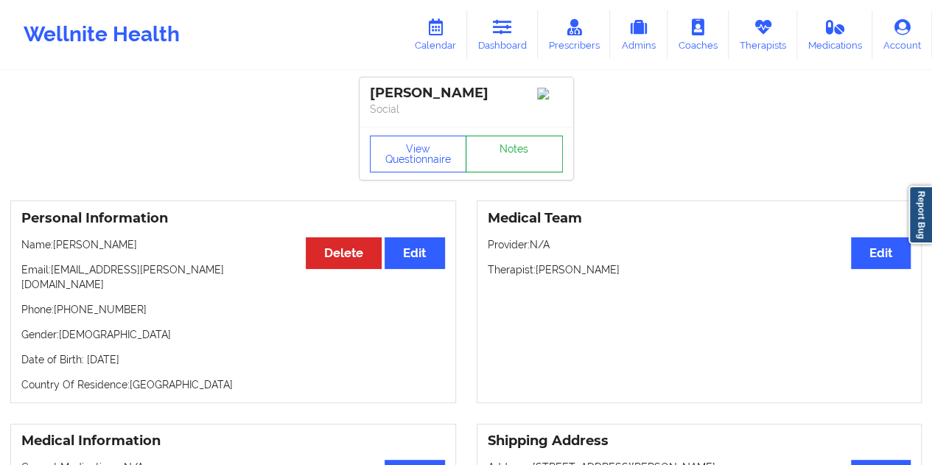
click at [501, 155] on link "Notes" at bounding box center [513, 154] width 97 height 37
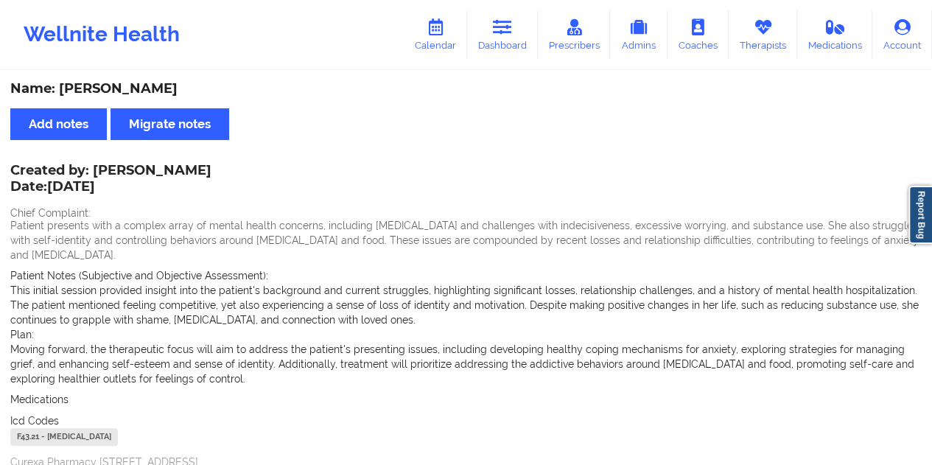
click at [131, 89] on div "Name: [PERSON_NAME]" at bounding box center [465, 88] width 911 height 17
click at [504, 38] on link "Dashboard" at bounding box center [502, 34] width 71 height 49
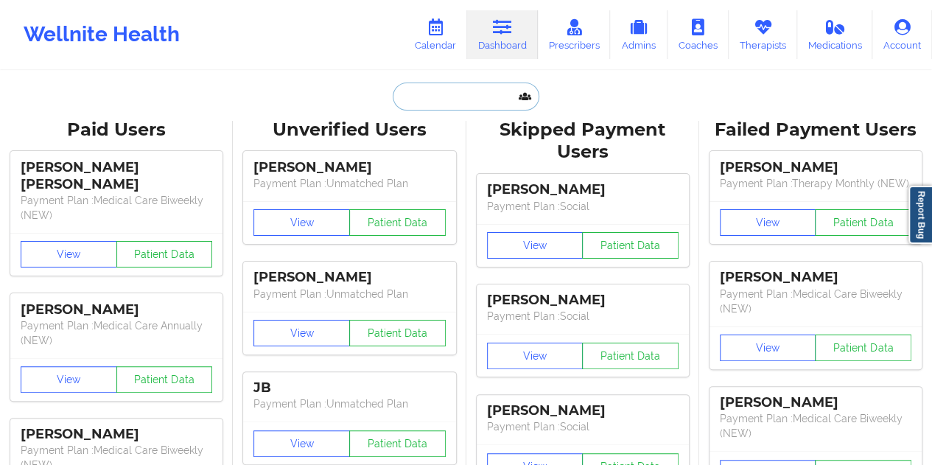
click at [461, 94] on input "text" at bounding box center [466, 96] width 146 height 28
paste input "[PERSON_NAME]"
type input "[PERSON_NAME]"
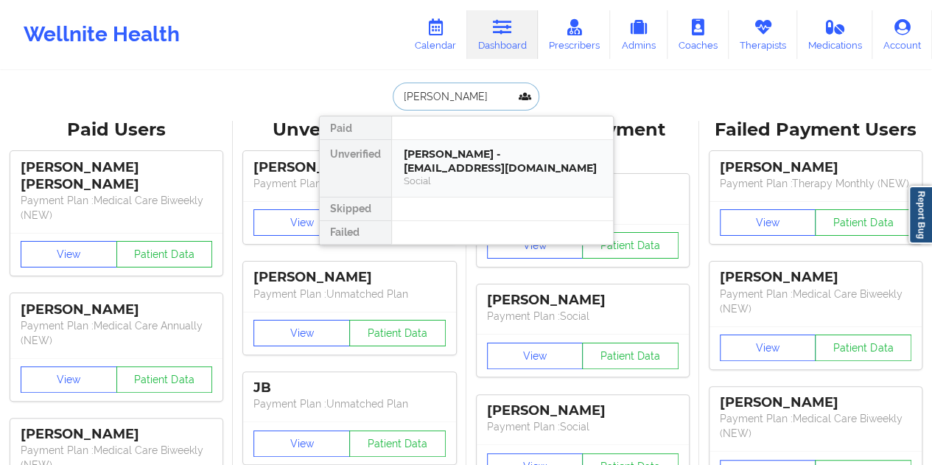
click at [495, 168] on div "[PERSON_NAME] - [EMAIL_ADDRESS][DOMAIN_NAME]" at bounding box center [502, 160] width 197 height 27
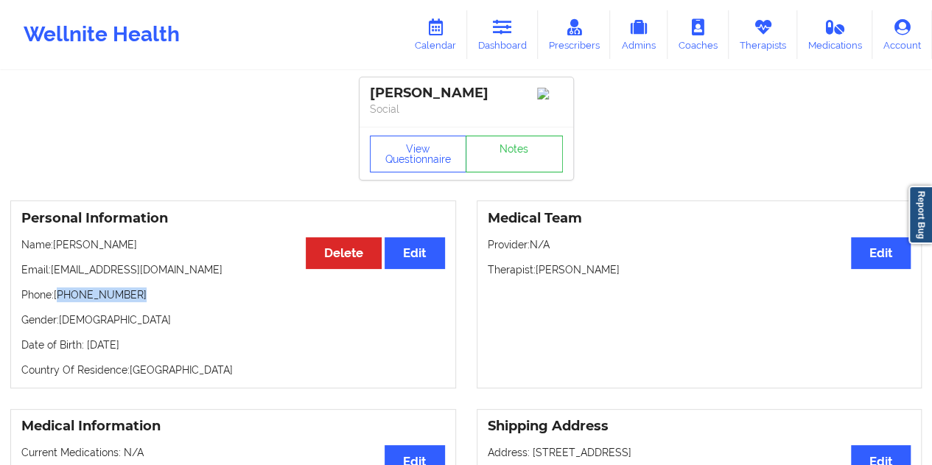
drag, startPoint x: 133, startPoint y: 295, endPoint x: 58, endPoint y: 298, distance: 74.5
click at [58, 298] on p "Phone: [PHONE_NUMBER]" at bounding box center [232, 294] width 423 height 15
click at [518, 160] on link "Notes" at bounding box center [513, 154] width 97 height 37
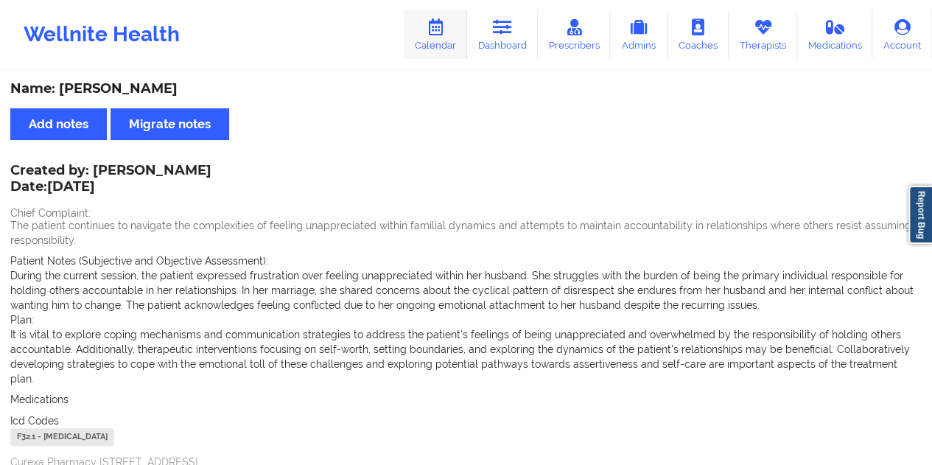
click at [430, 32] on icon at bounding box center [435, 27] width 19 height 16
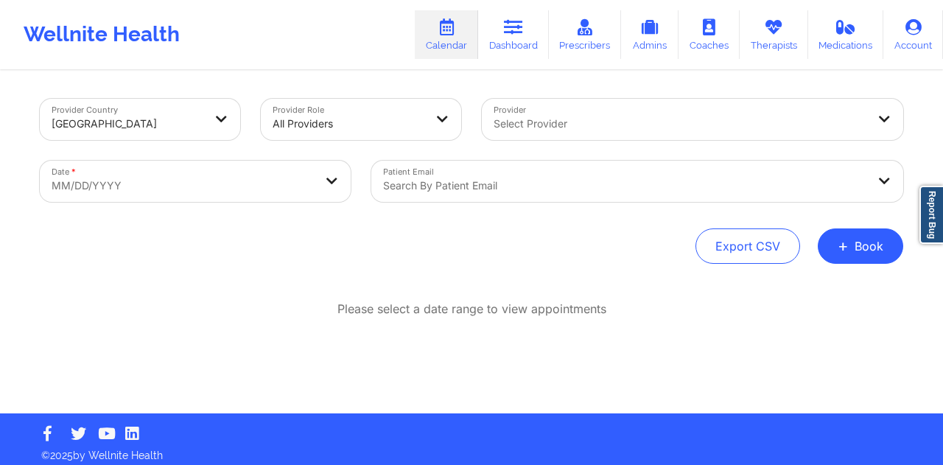
select select "2025-8"
select select "2025-9"
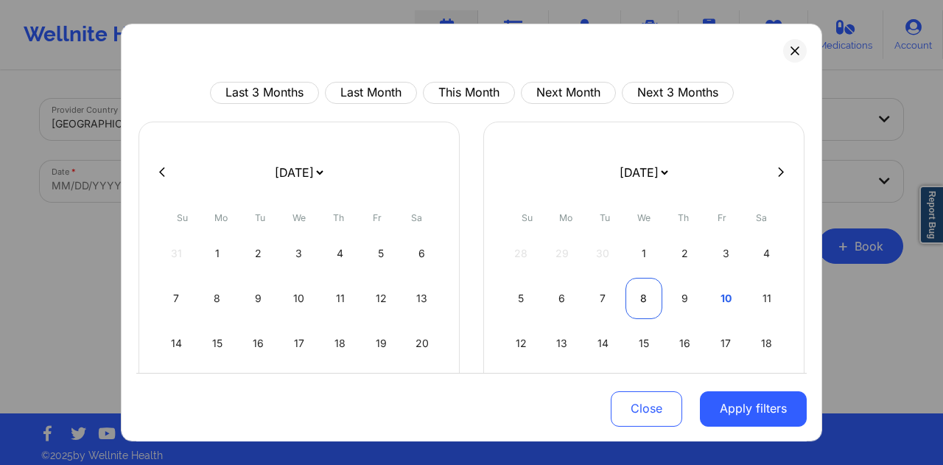
click at [642, 299] on div "8" at bounding box center [644, 298] width 38 height 41
select select "2025-9"
select select "2025-10"
select select "2025-9"
select select "2025-10"
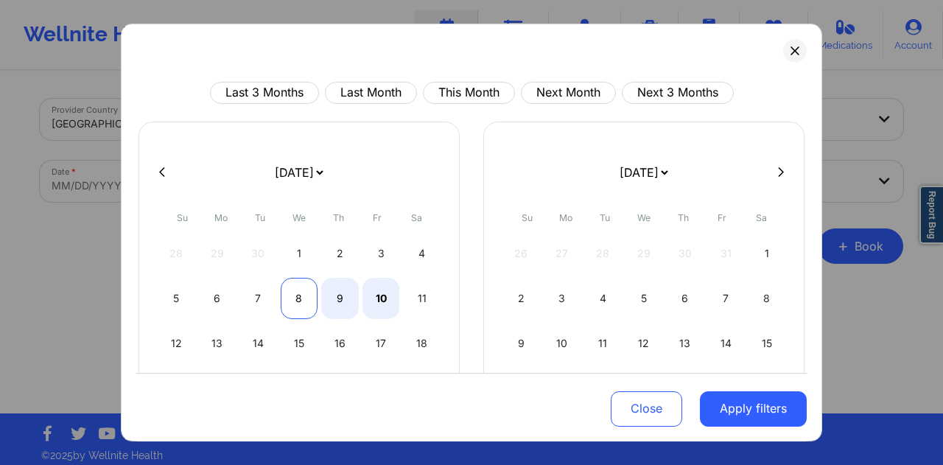
select select "2025-9"
select select "2025-10"
click at [294, 298] on div "8" at bounding box center [300, 298] width 38 height 41
select select "2025-9"
select select "2025-10"
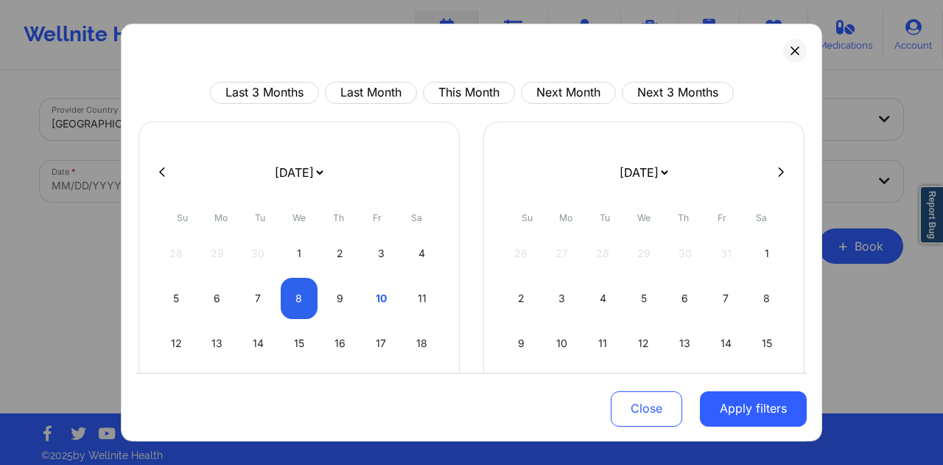
click at [754, 406] on button "Apply filters" at bounding box center [753, 407] width 107 height 35
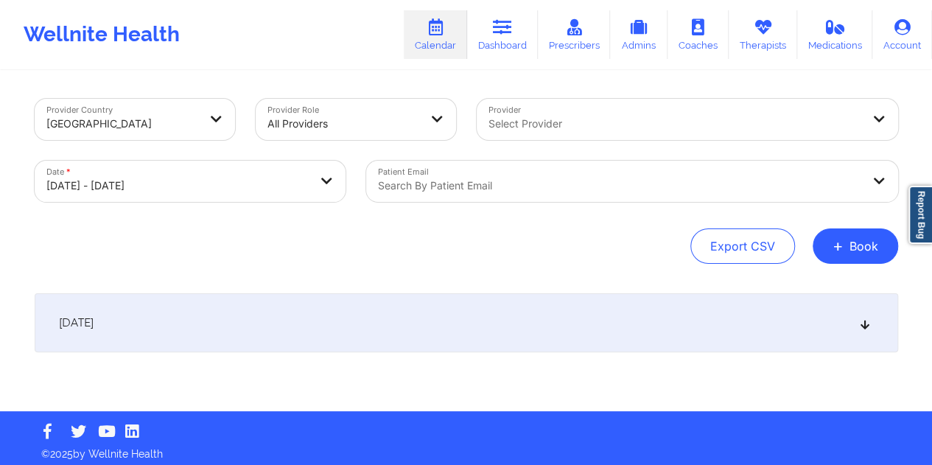
click at [468, 196] on div "Search by patient email" at bounding box center [614, 181] width 496 height 41
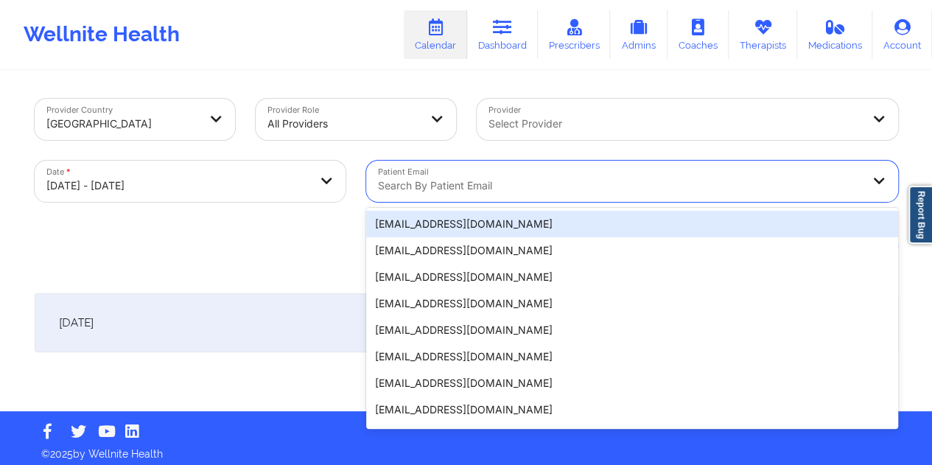
paste input "[EMAIL_ADDRESS][DOMAIN_NAME]"
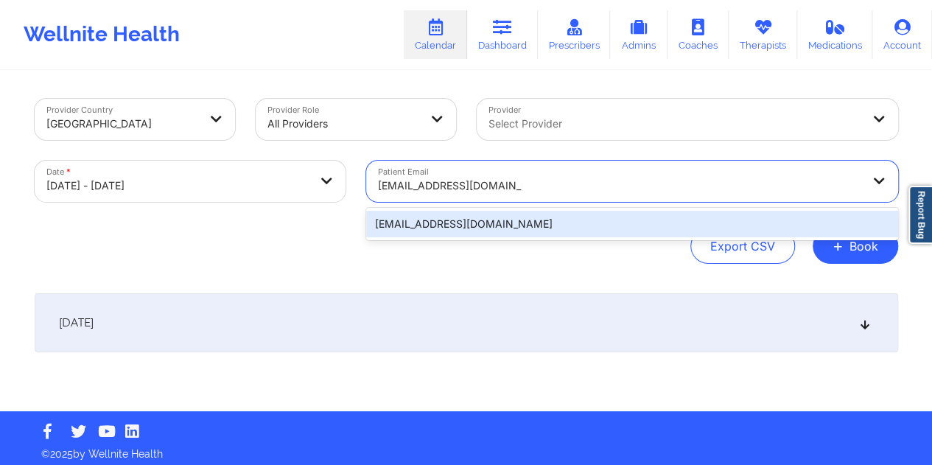
type input "[EMAIL_ADDRESS][DOMAIN_NAME]"
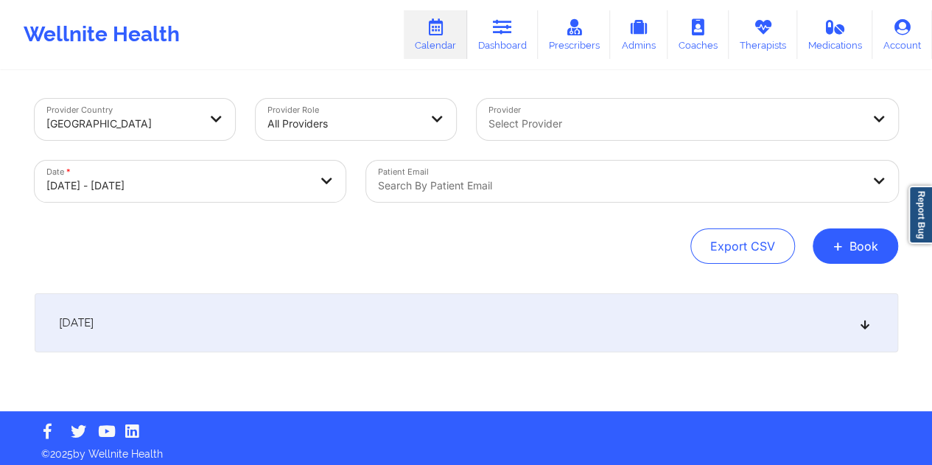
click at [510, 256] on div "Export CSV + Book" at bounding box center [466, 245] width 863 height 35
click at [493, 185] on div at bounding box center [619, 186] width 483 height 18
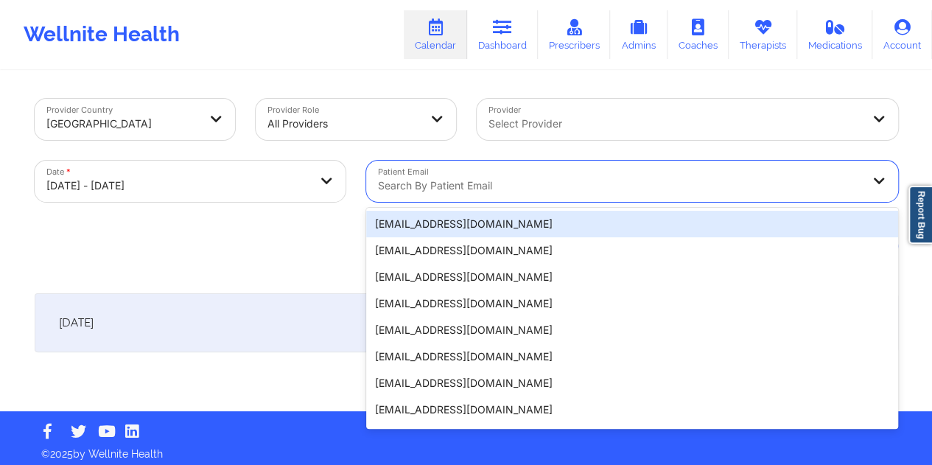
paste input "[EMAIL_ADDRESS][DOMAIN_NAME]"
type input "[EMAIL_ADDRESS][DOMAIN_NAME]"
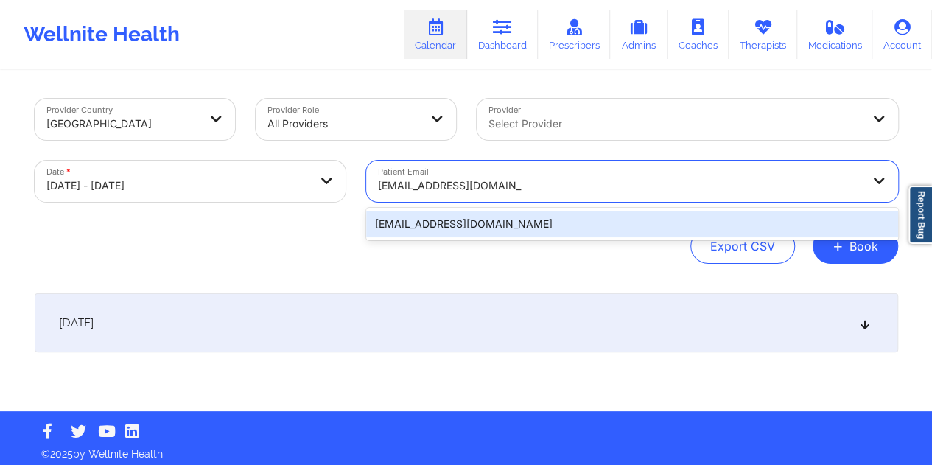
click at [476, 228] on div "[EMAIL_ADDRESS][DOMAIN_NAME]" at bounding box center [632, 224] width 532 height 27
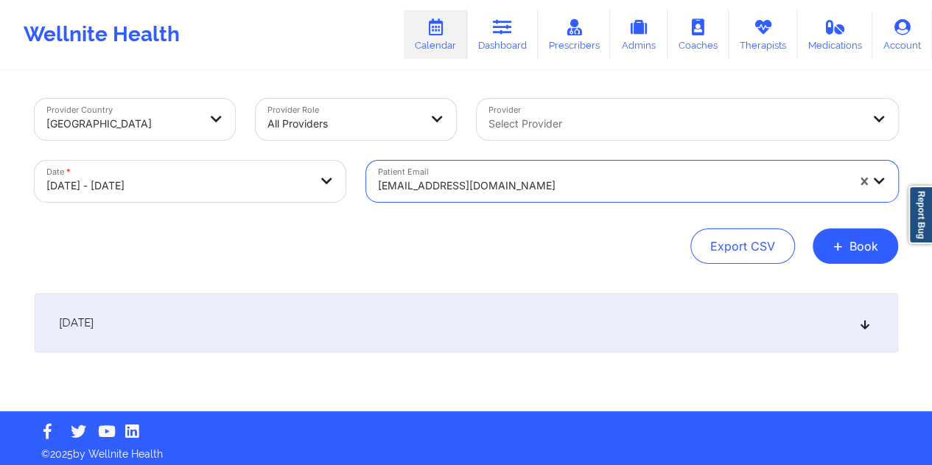
click at [449, 323] on div "[DATE]" at bounding box center [466, 322] width 863 height 59
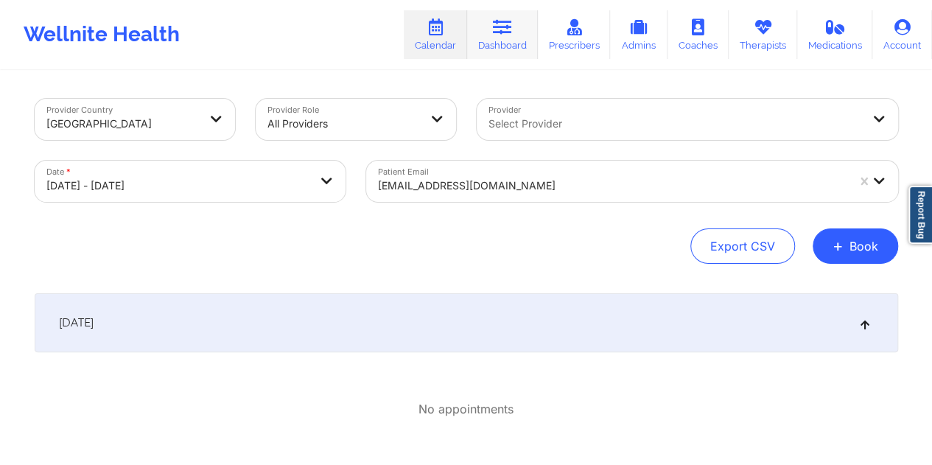
click at [510, 45] on link "Dashboard" at bounding box center [502, 34] width 71 height 49
